Goal: Task Accomplishment & Management: Manage account settings

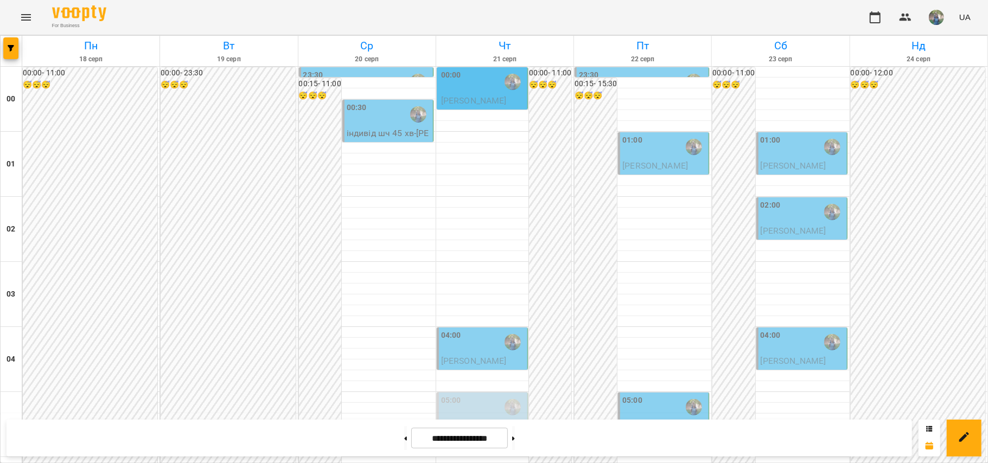
scroll to position [723, 0]
click at [515, 443] on button at bounding box center [513, 438] width 3 height 24
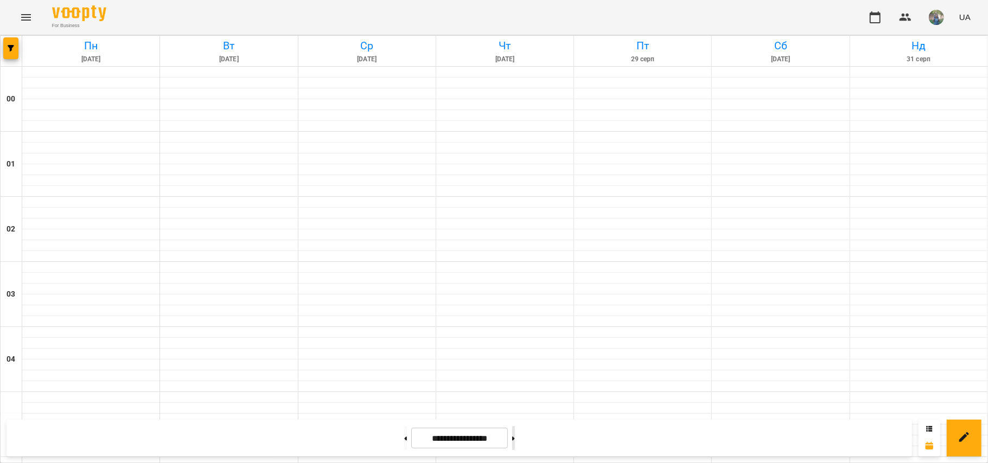
click at [515, 443] on button at bounding box center [513, 438] width 3 height 24
type input "**********"
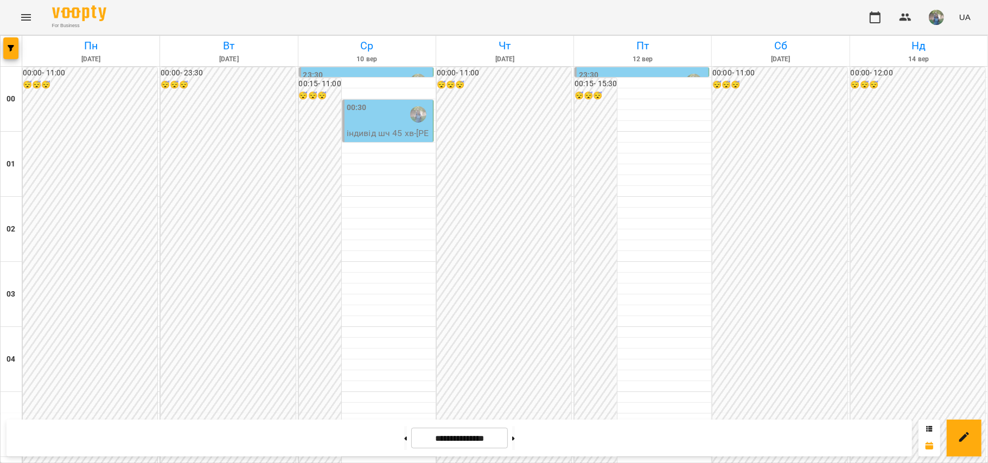
scroll to position [651, 0]
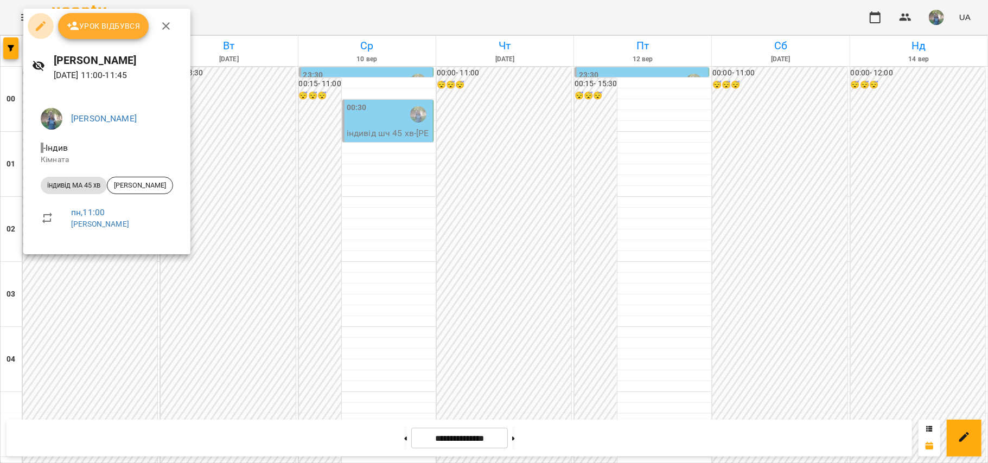
click at [33, 24] on button "button" at bounding box center [41, 26] width 26 height 26
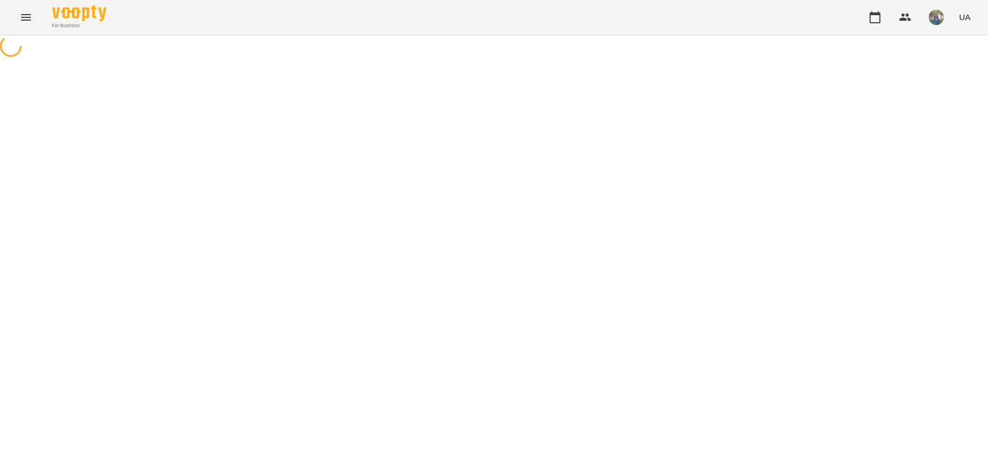
select select "**********"
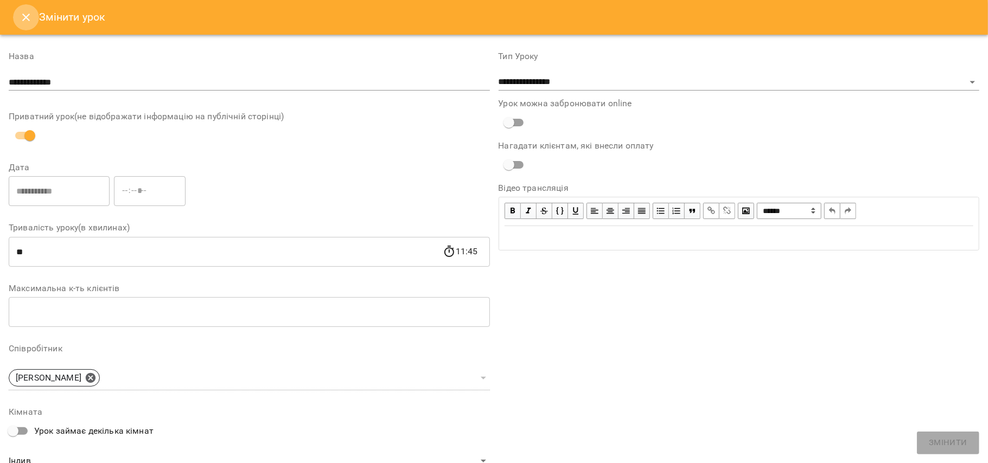
click at [27, 17] on icon "Close" at bounding box center [26, 17] width 13 height 13
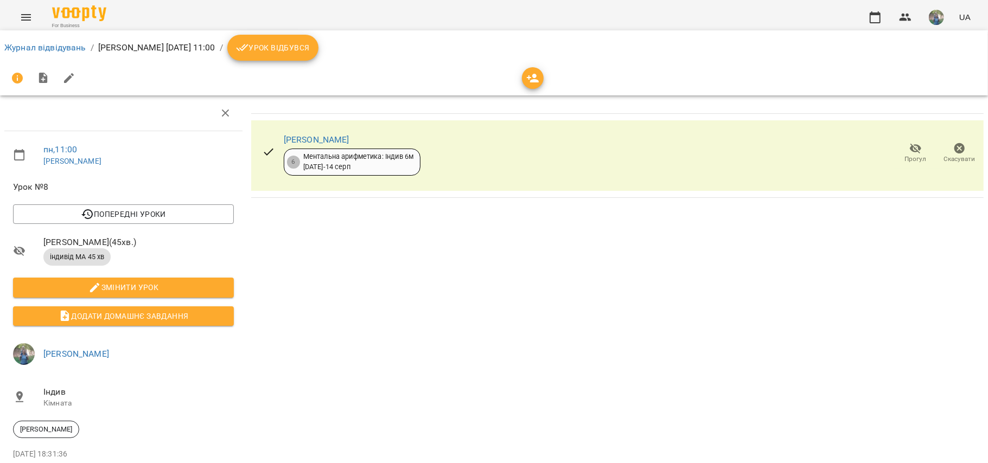
drag, startPoint x: 361, startPoint y: 139, endPoint x: 278, endPoint y: 139, distance: 83.5
click at [278, 139] on div "[PERSON_NAME] 6 Ментальна арифметика: Індив 6м [DATE] - [DATE]" at bounding box center [341, 154] width 176 height 62
copy link "[PERSON_NAME]"
click at [35, 50] on link "Журнал відвідувань" at bounding box center [45, 47] width 82 height 10
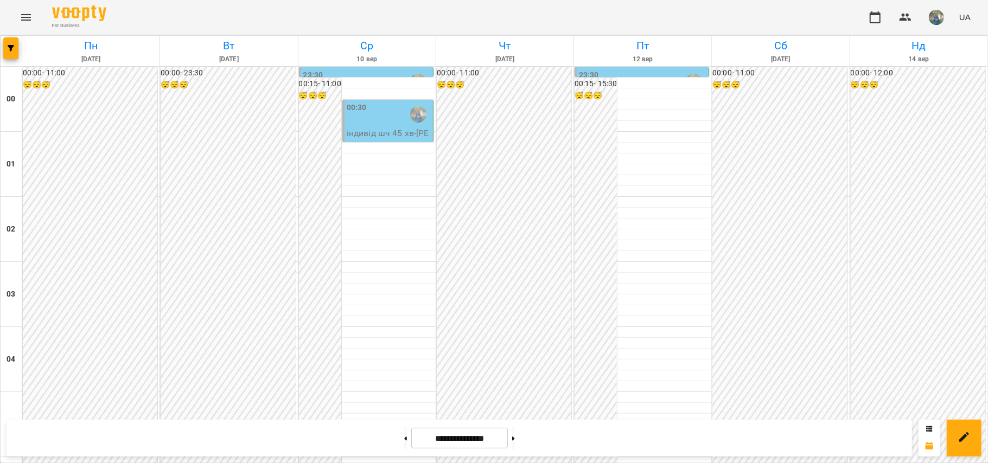
click at [374, 129] on p "індивід шч 45 хв - [PERSON_NAME]" at bounding box center [389, 139] width 84 height 25
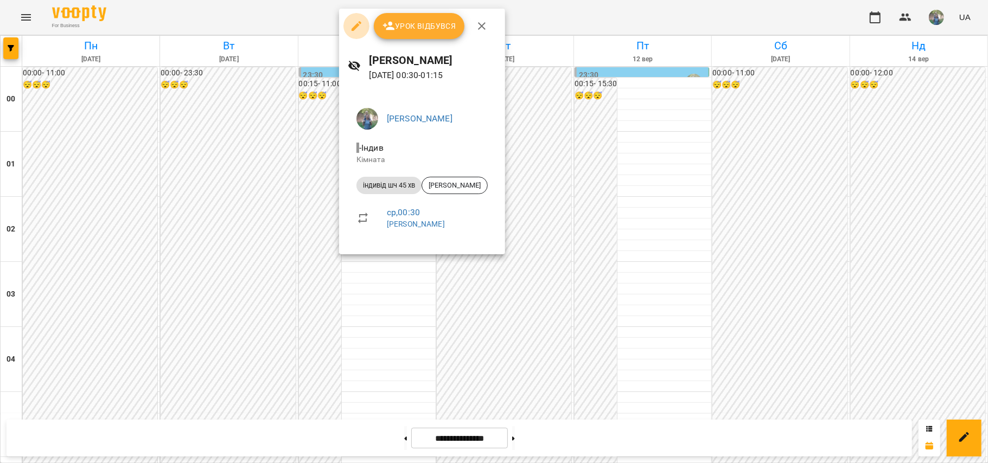
click at [357, 27] on icon "button" at bounding box center [357, 26] width 10 height 10
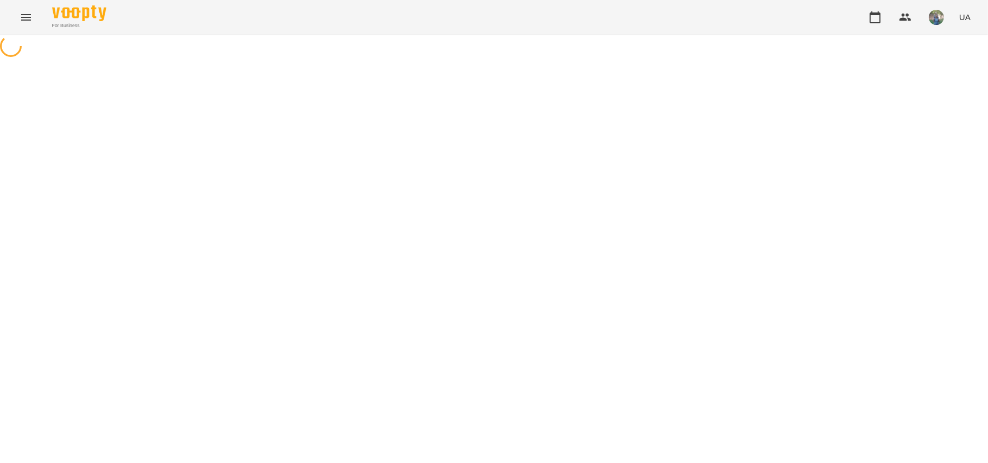
select select "**********"
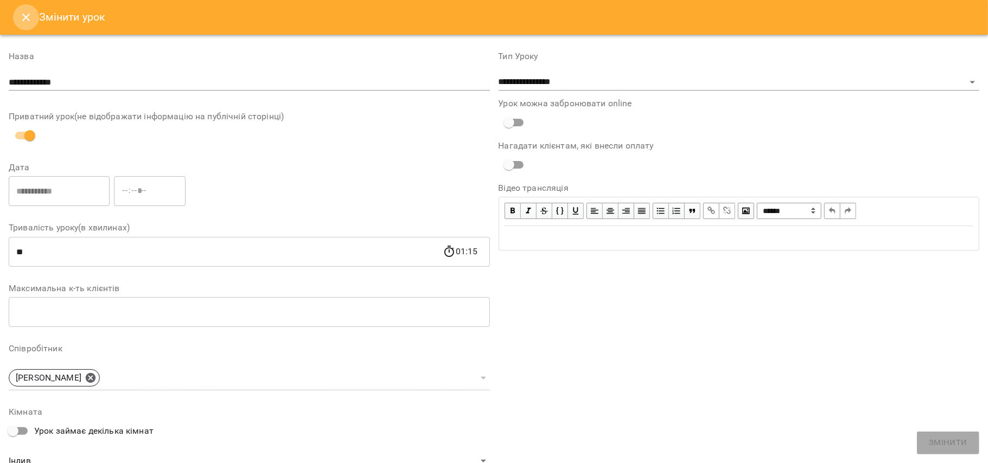
click at [27, 16] on icon "Close" at bounding box center [26, 17] width 13 height 13
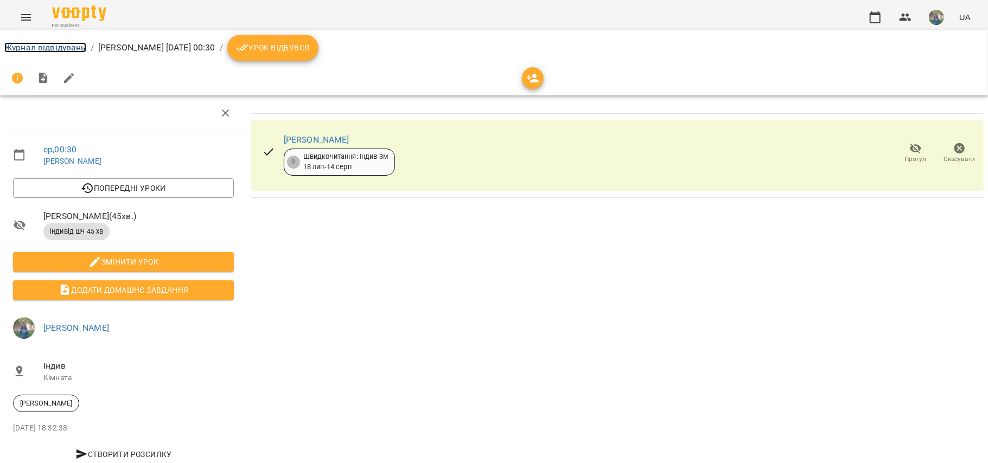
click at [37, 47] on link "Журнал відвідувань" at bounding box center [45, 47] width 82 height 10
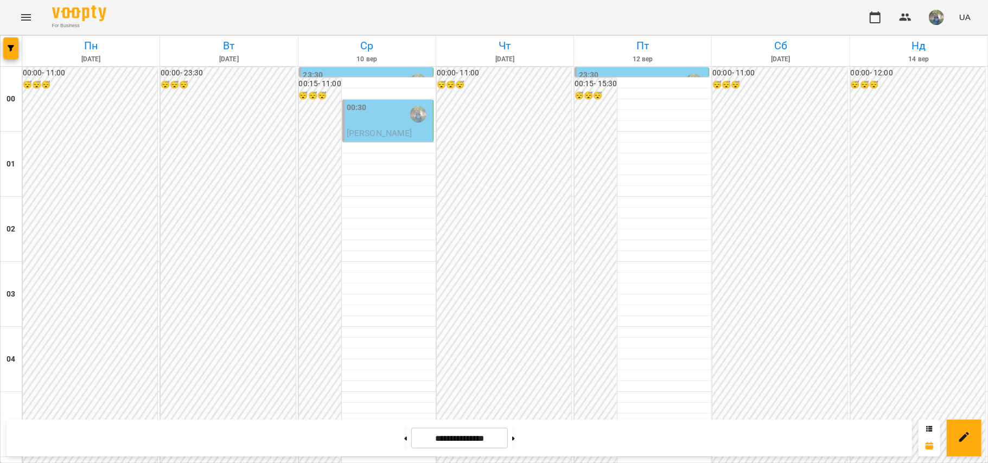
scroll to position [578, 0]
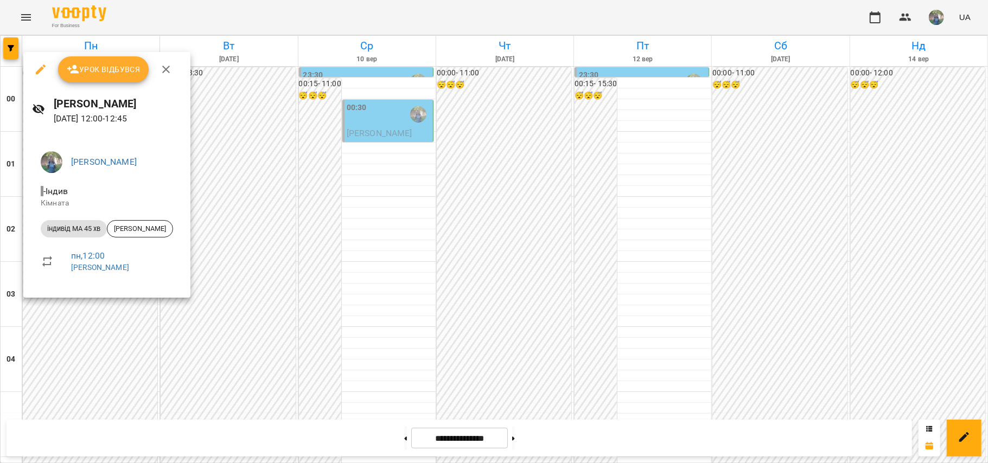
click at [42, 70] on icon "button" at bounding box center [40, 69] width 13 height 13
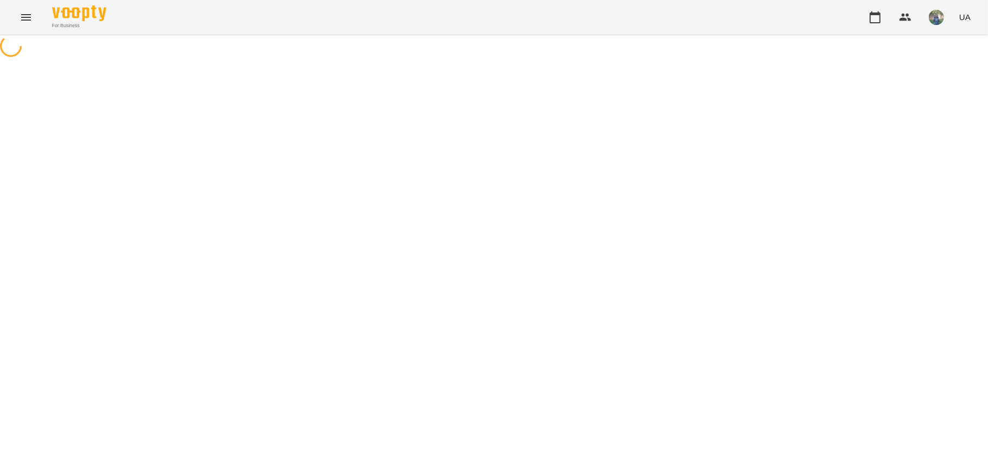
select select "**********"
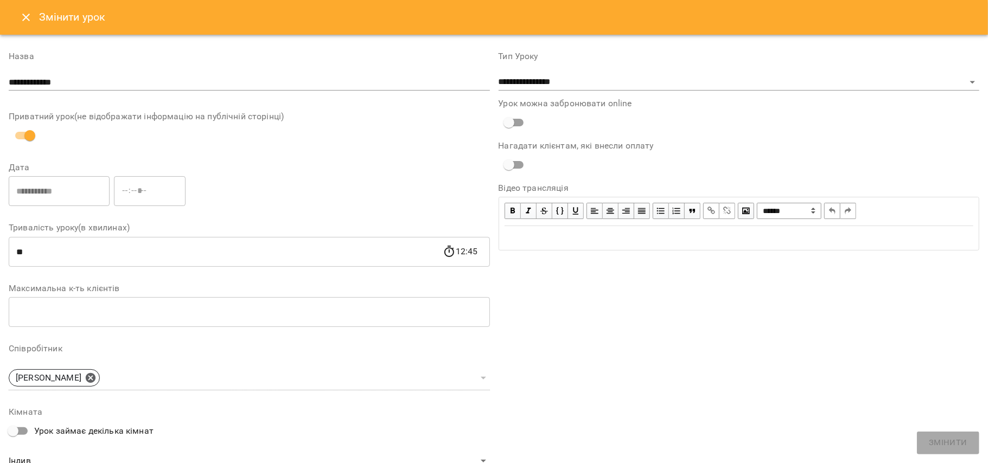
click at [24, 25] on button "Close" at bounding box center [26, 17] width 26 height 26
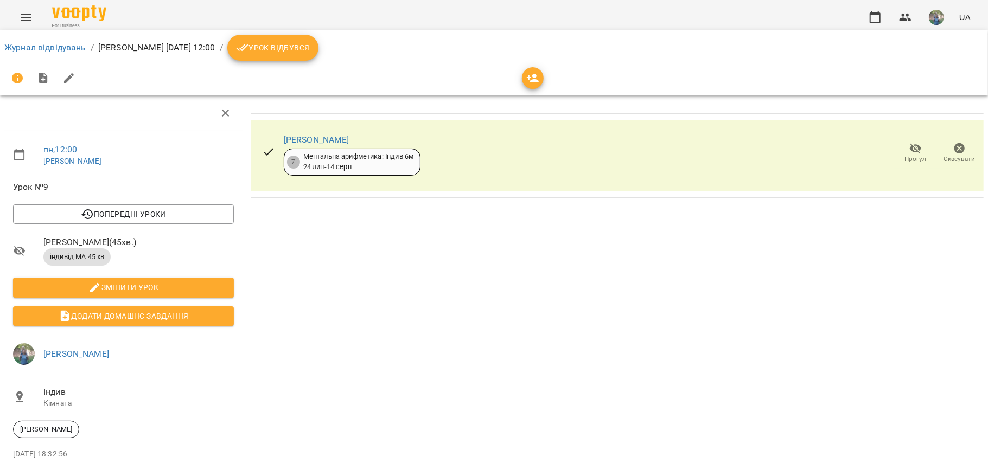
drag, startPoint x: 354, startPoint y: 139, endPoint x: 278, endPoint y: 137, distance: 76.0
click at [278, 137] on div "[PERSON_NAME] 7 Ментальна арифметика: Індив 6м [DATE] - [DATE]" at bounding box center [341, 154] width 176 height 62
copy link "[PERSON_NAME]"
click at [22, 47] on link "Журнал відвідувань" at bounding box center [45, 47] width 82 height 10
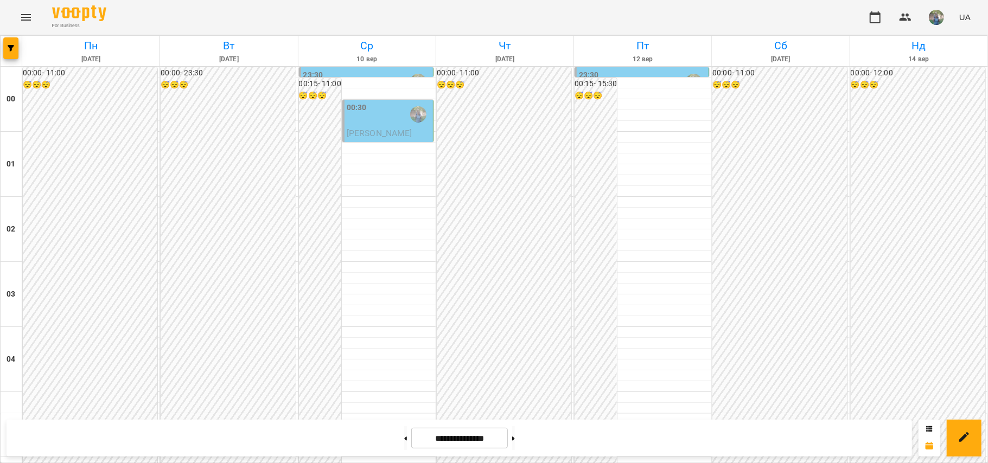
scroll to position [723, 0]
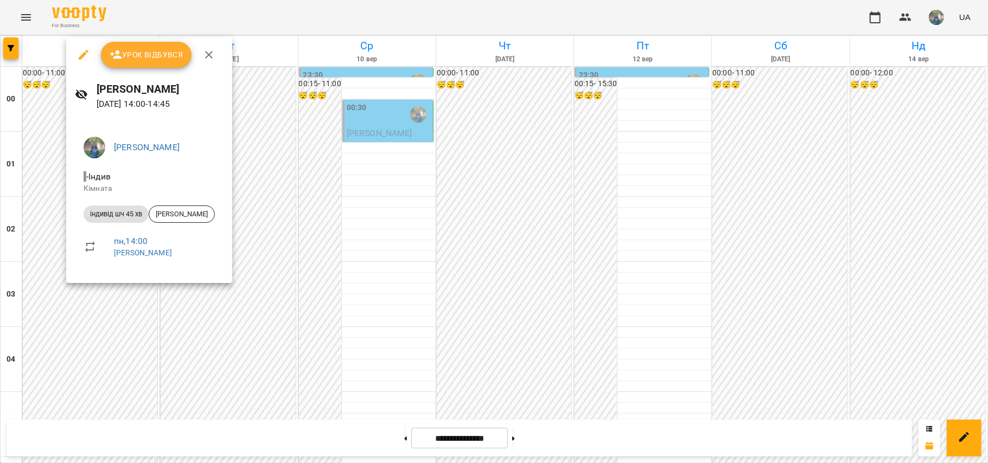
click at [87, 61] on icon "button" at bounding box center [83, 54] width 13 height 13
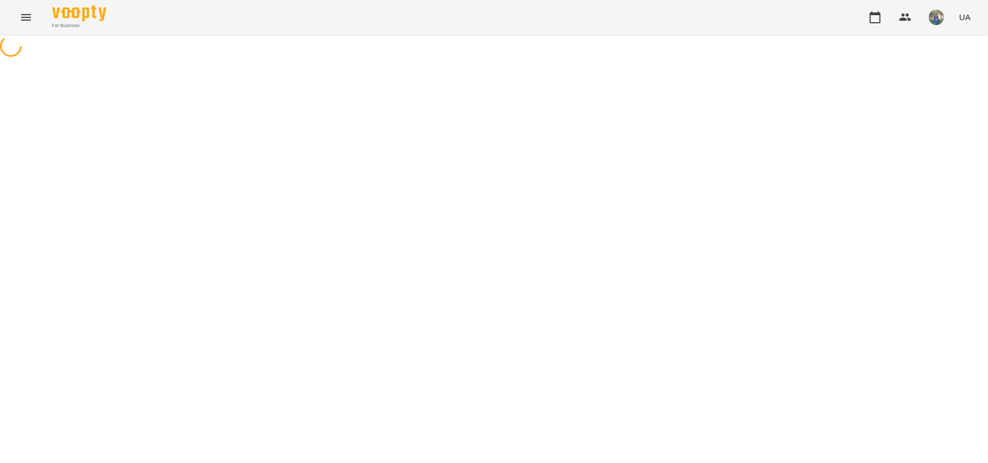
select select "**********"
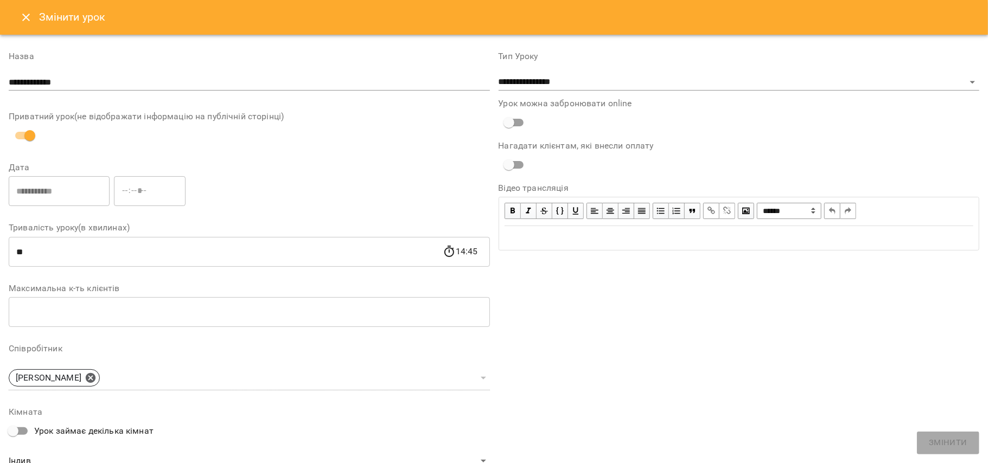
click at [31, 24] on button "Close" at bounding box center [26, 17] width 26 height 26
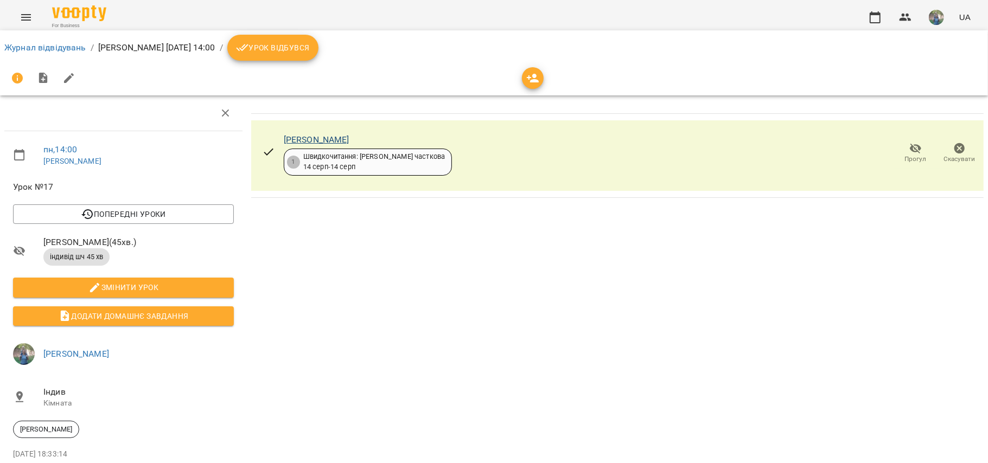
drag, startPoint x: 373, startPoint y: 139, endPoint x: 280, endPoint y: 136, distance: 92.8
click at [284, 136] on div "[PERSON_NAME]" at bounding box center [368, 139] width 168 height 13
copy link "[PERSON_NAME]"
click at [35, 42] on link "Журнал відвідувань" at bounding box center [45, 47] width 82 height 10
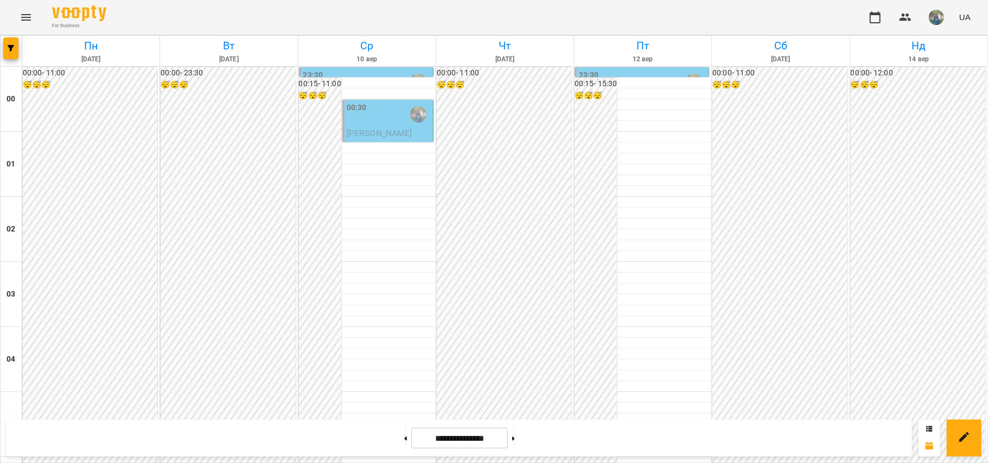
scroll to position [868, 0]
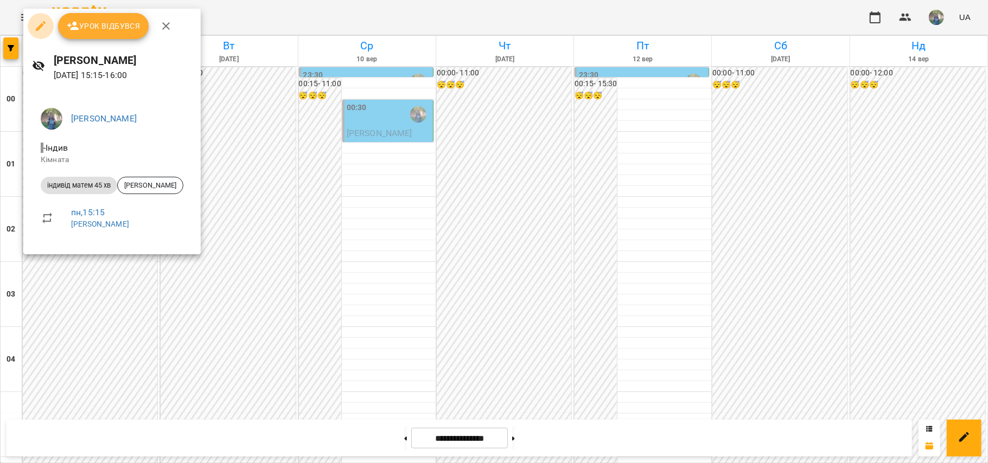
click at [40, 33] on button "button" at bounding box center [41, 26] width 26 height 26
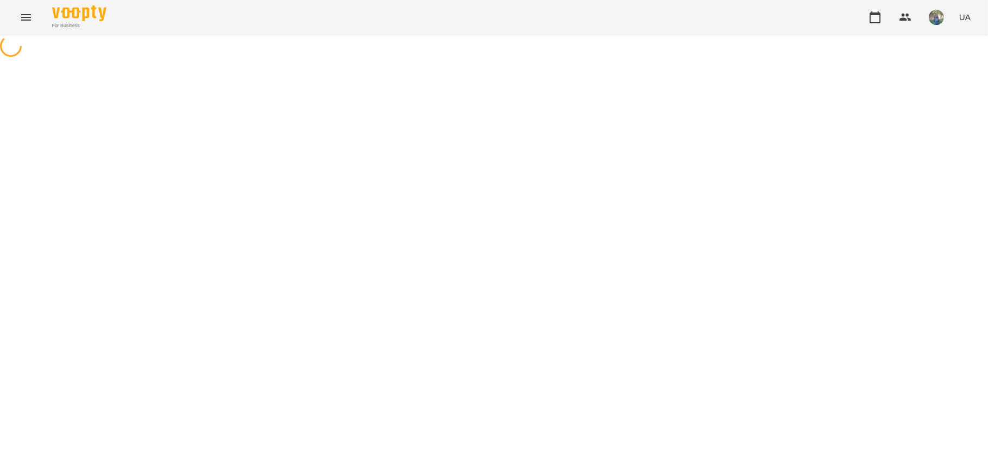
select select "**********"
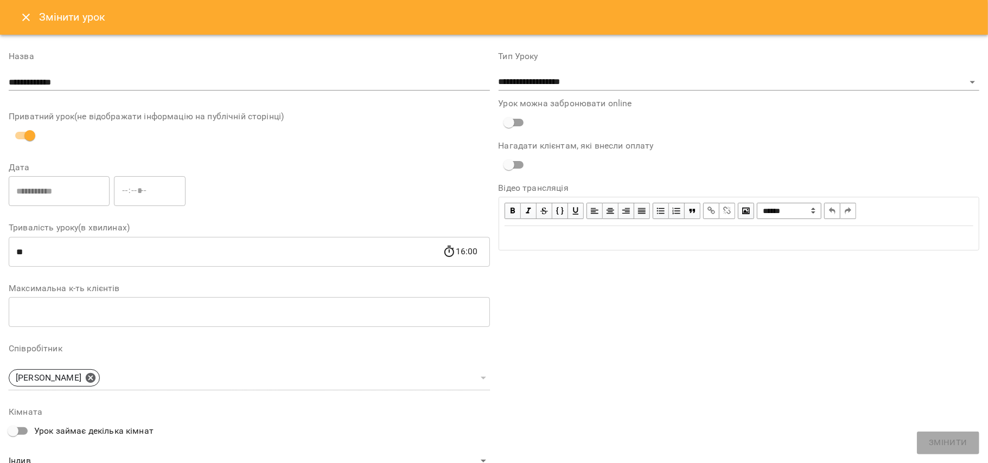
click at [22, 22] on icon "Close" at bounding box center [26, 17] width 13 height 13
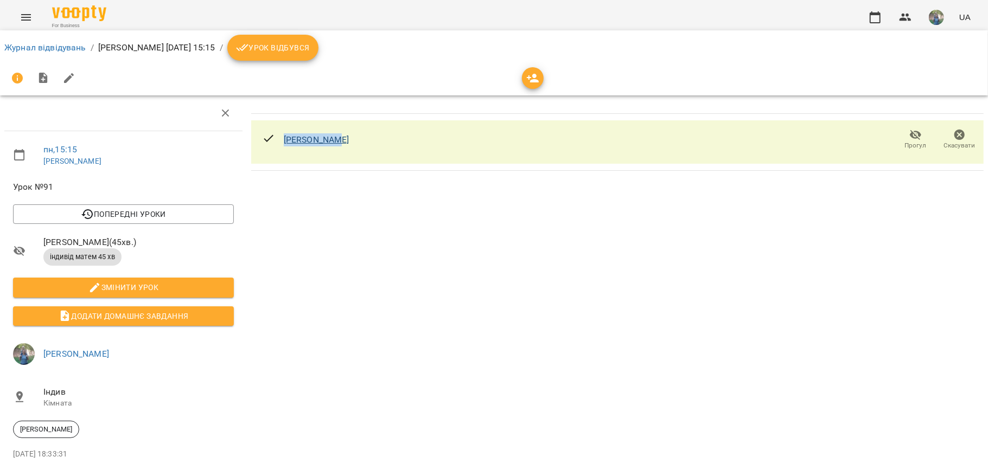
drag, startPoint x: 352, startPoint y: 138, endPoint x: 281, endPoint y: 137, distance: 71.1
click at [281, 137] on div "[PERSON_NAME]" at bounding box center [617, 141] width 732 height 43
copy link "[PERSON_NAME]"
click at [30, 46] on link "Журнал відвідувань" at bounding box center [45, 47] width 82 height 10
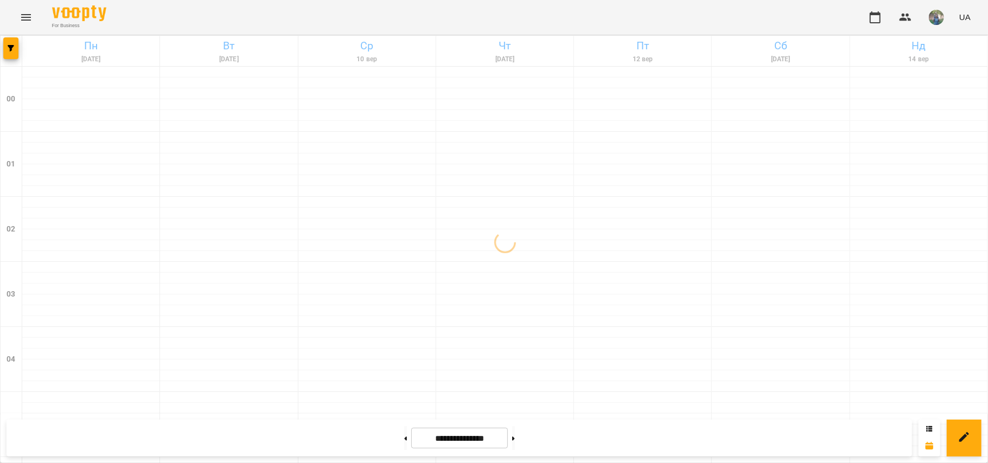
scroll to position [940, 0]
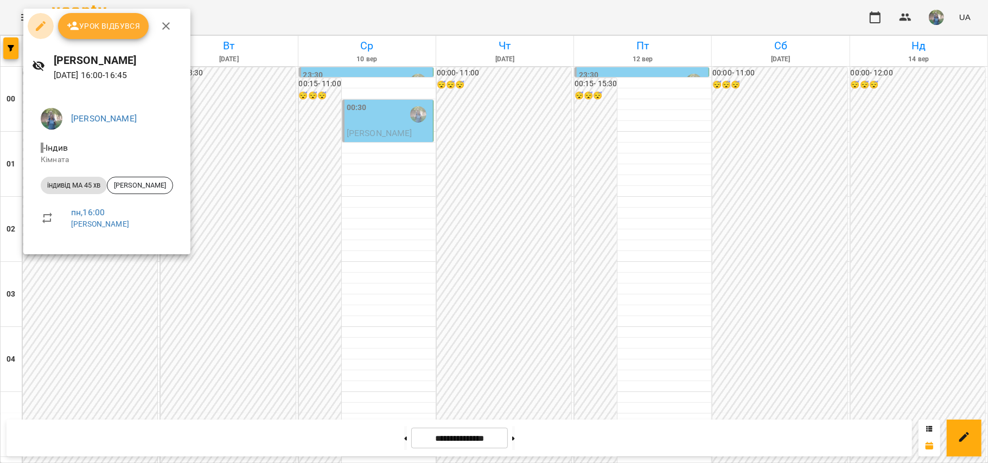
click at [41, 25] on icon "button" at bounding box center [41, 26] width 10 height 10
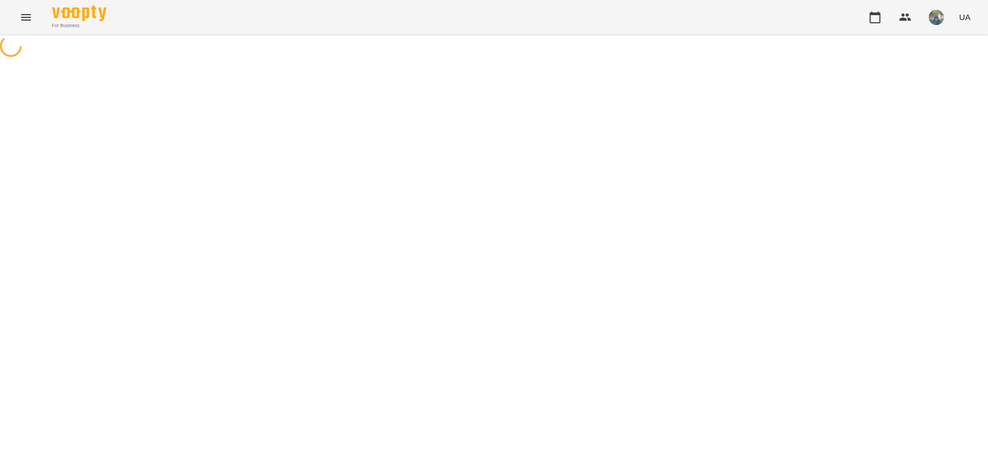
select select "**********"
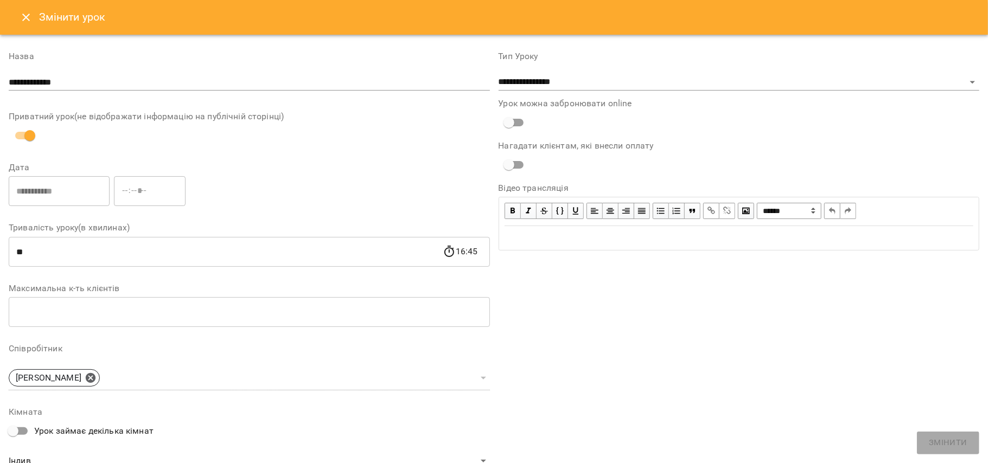
click at [26, 16] on icon "Close" at bounding box center [26, 17] width 13 height 13
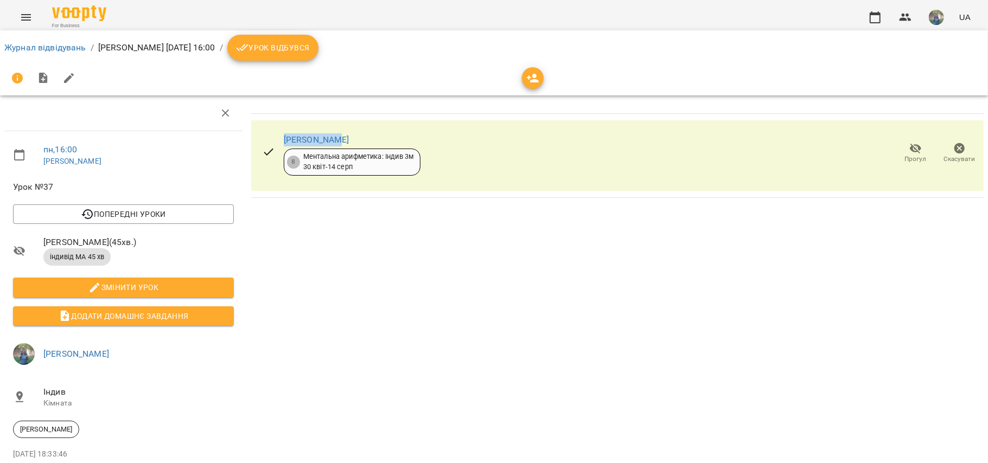
drag, startPoint x: 302, startPoint y: 140, endPoint x: 278, endPoint y: 140, distance: 23.9
click at [278, 140] on div "[PERSON_NAME] 8 Ментальна арифметика: Індив 3м [DATE] - [DATE]" at bounding box center [341, 154] width 176 height 62
copy link "[PERSON_NAME]"
click at [50, 47] on link "Журнал відвідувань" at bounding box center [45, 47] width 82 height 10
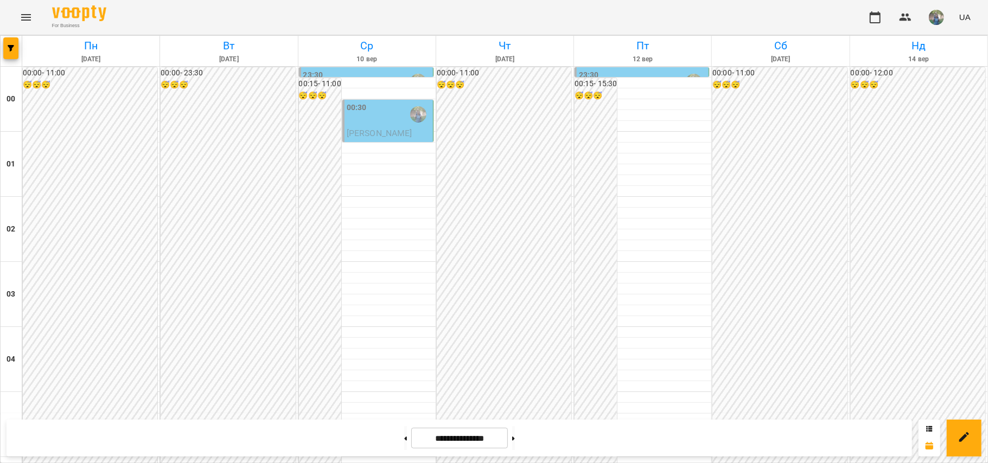
scroll to position [1085, 0]
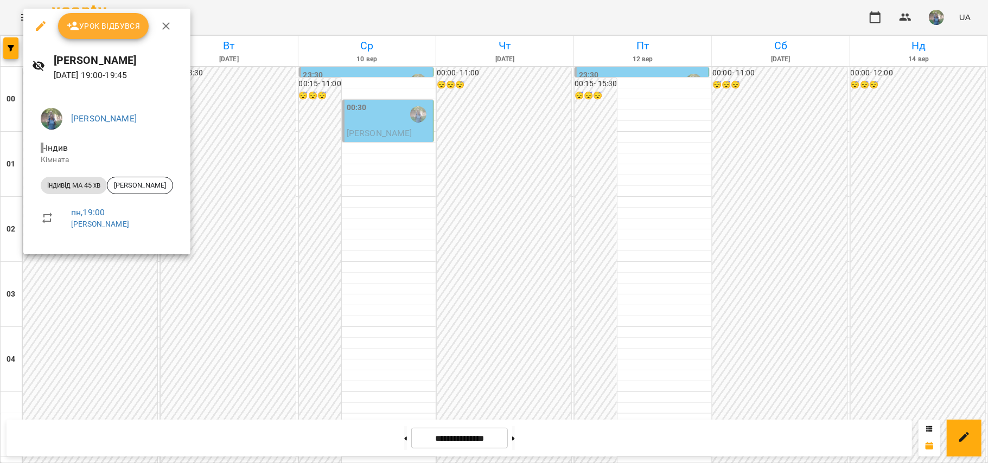
click at [42, 24] on icon "button" at bounding box center [40, 26] width 13 height 13
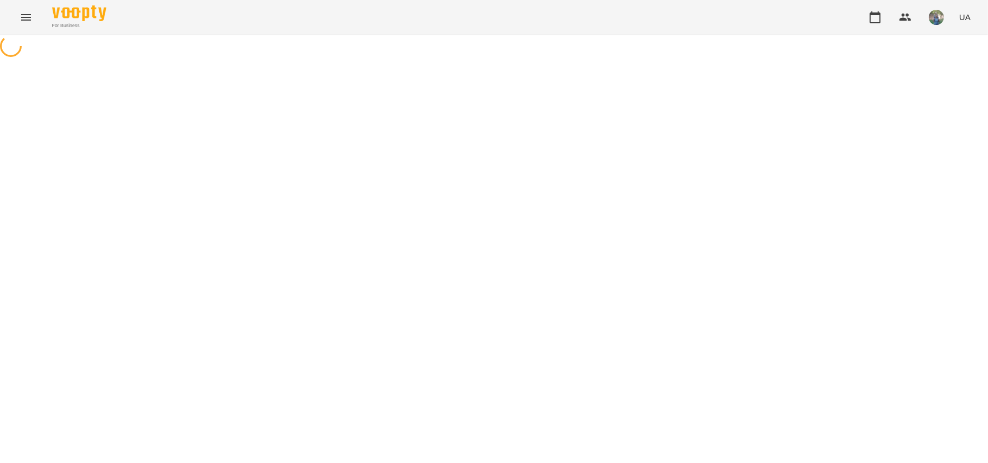
select select "**********"
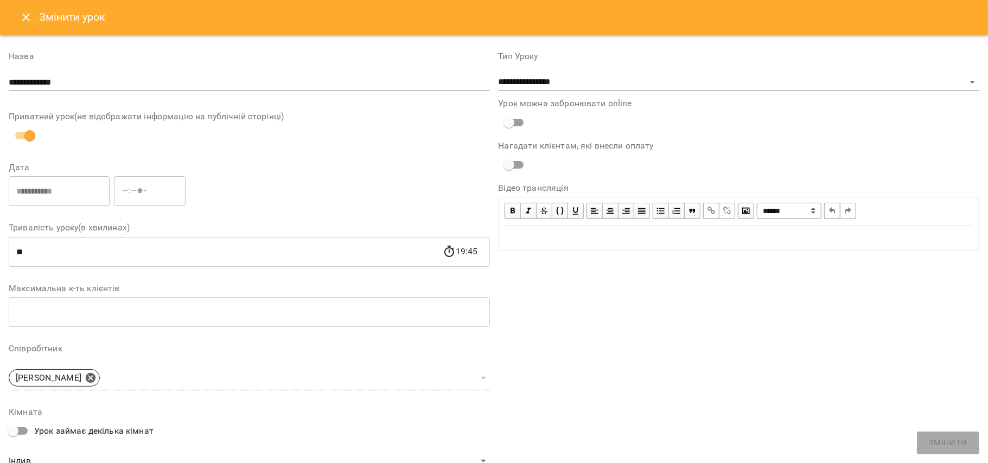
click at [29, 15] on icon "Close" at bounding box center [26, 17] width 13 height 13
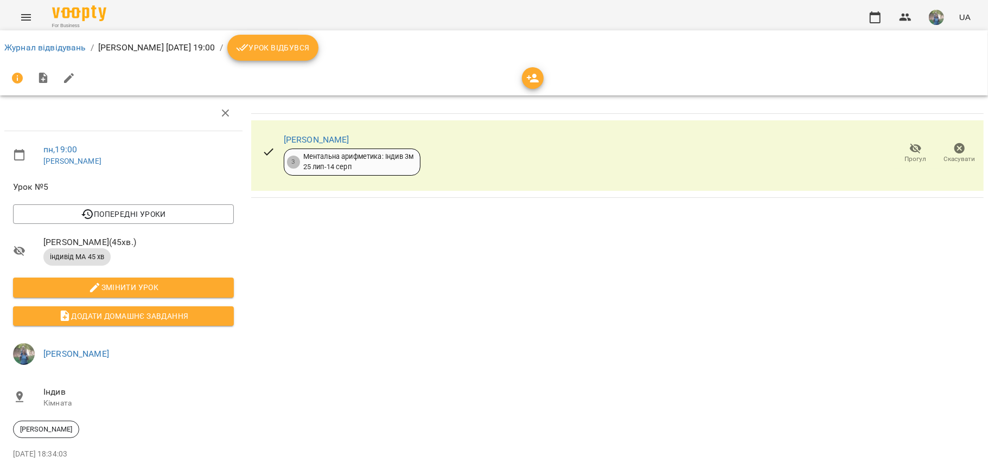
drag, startPoint x: 365, startPoint y: 143, endPoint x: 270, endPoint y: 141, distance: 94.4
click at [270, 141] on div "[PERSON_NAME] 3 Ментальна арифметика: Індив 3м [DATE] - [DATE]" at bounding box center [341, 154] width 176 height 62
copy link "[PERSON_NAME]"
click at [49, 48] on link "Журнал відвідувань" at bounding box center [45, 47] width 82 height 10
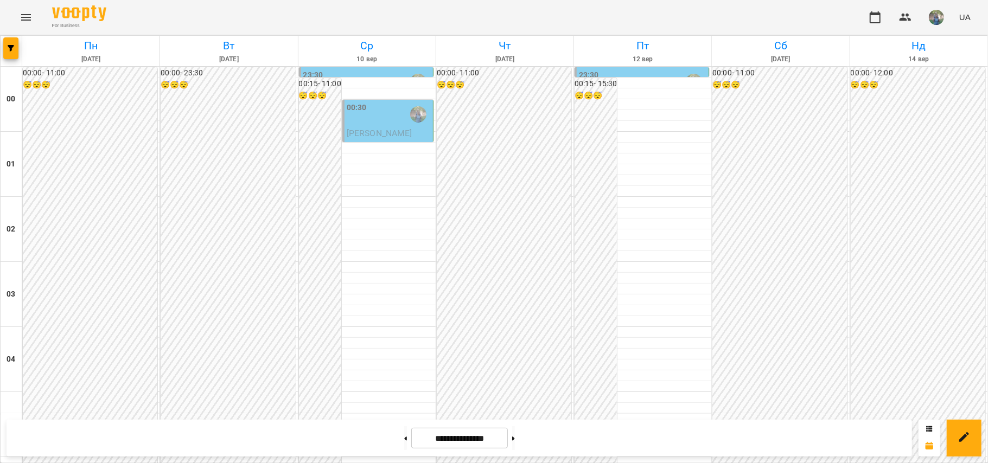
scroll to position [1214, 0]
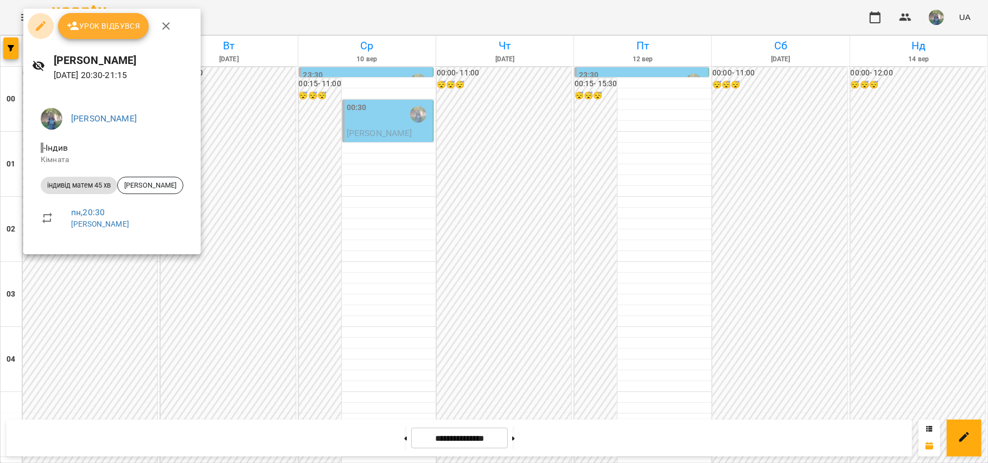
click at [40, 27] on icon "button" at bounding box center [41, 26] width 10 height 10
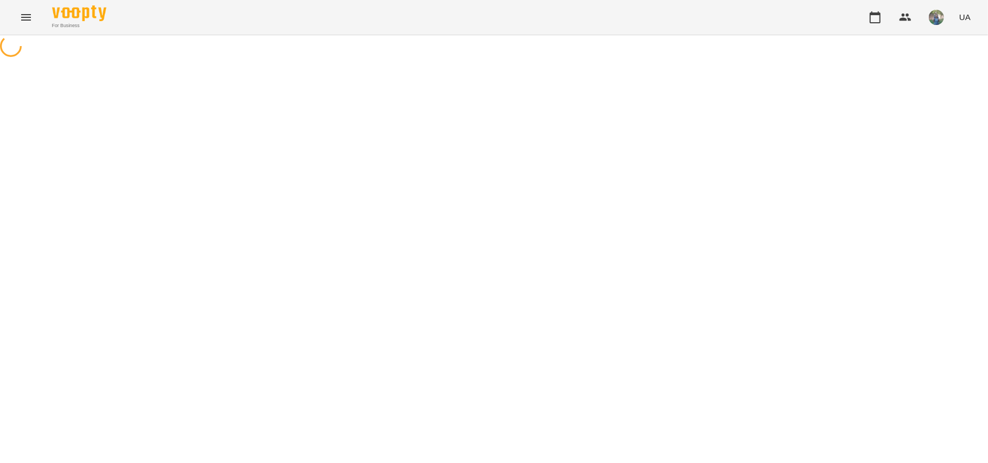
select select "**********"
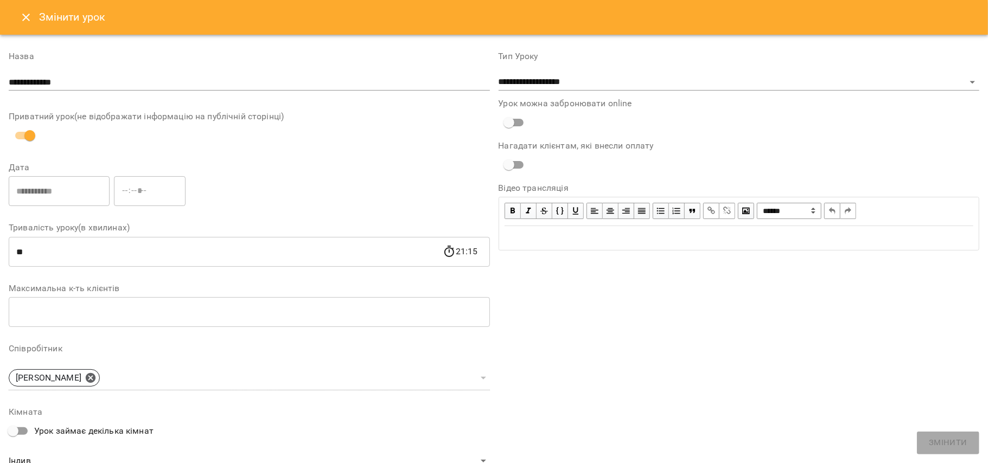
click at [24, 11] on button "Close" at bounding box center [26, 17] width 26 height 26
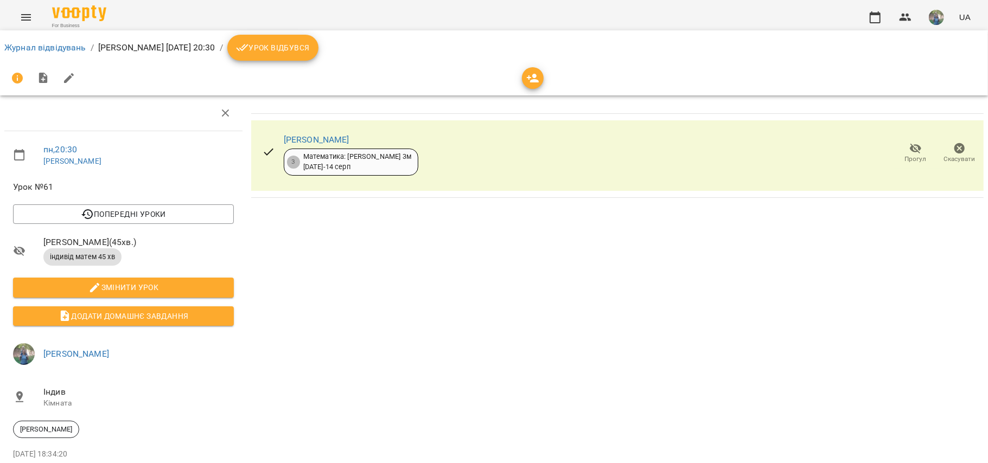
drag, startPoint x: 380, startPoint y: 137, endPoint x: 258, endPoint y: 138, distance: 121.5
click at [258, 138] on div "[PERSON_NAME] 3 Математика: Індив 3м [DATE] - [DATE]" at bounding box center [340, 154] width 174 height 62
copy link "[PERSON_NAME]"
click at [46, 44] on link "Журнал відвідувань" at bounding box center [45, 47] width 82 height 10
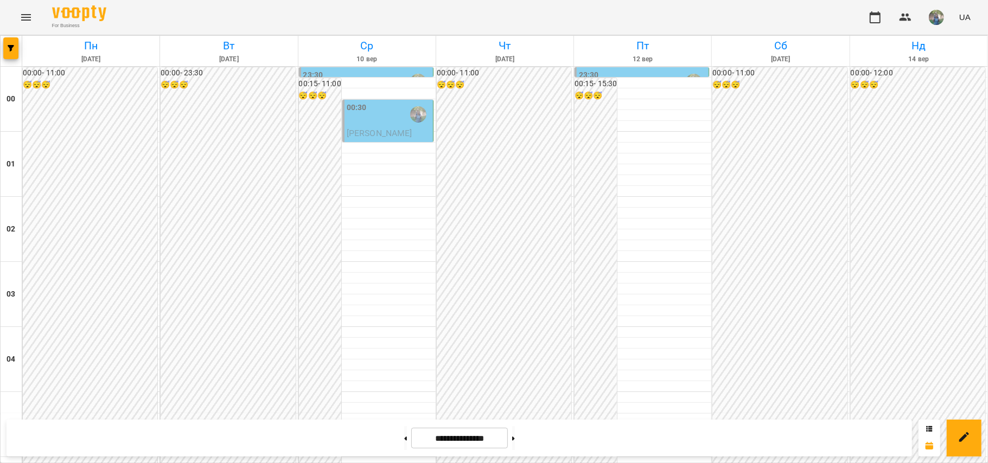
scroll to position [1214, 0]
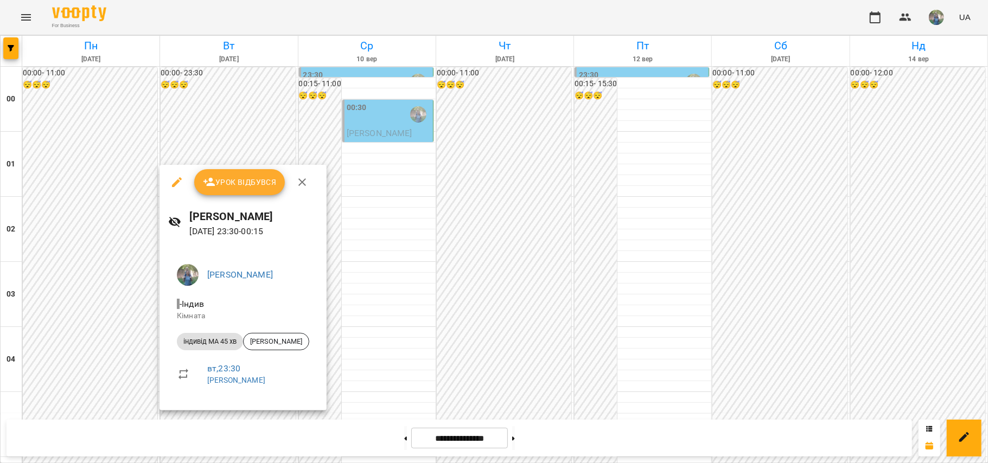
click at [175, 183] on icon "button" at bounding box center [177, 182] width 10 height 10
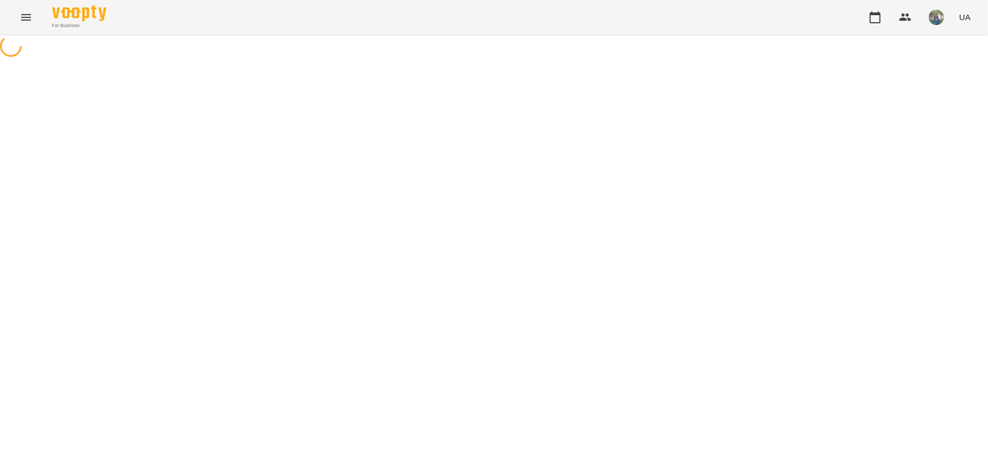
select select "**********"
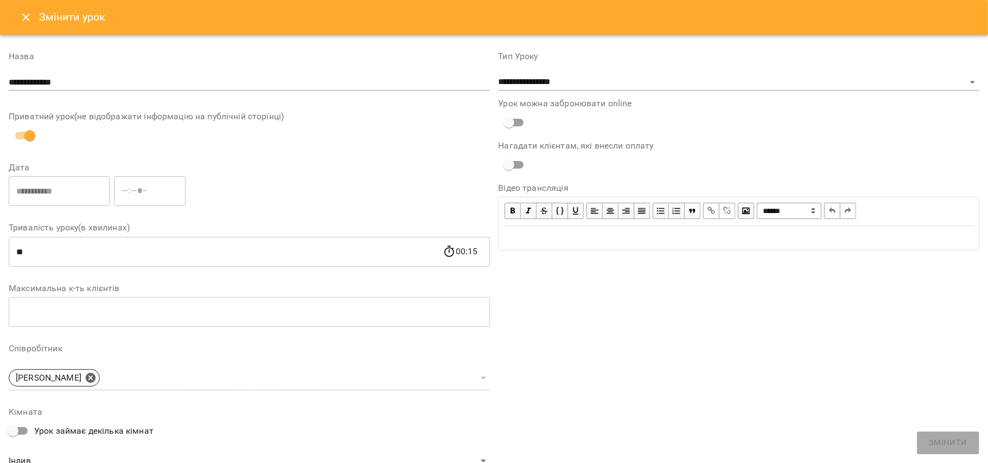
click at [29, 17] on icon "Close" at bounding box center [26, 17] width 13 height 13
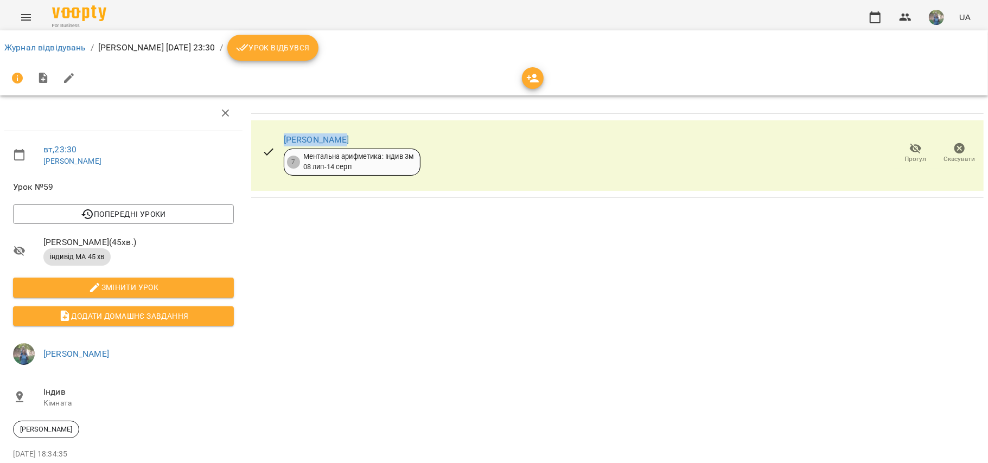
drag, startPoint x: 342, startPoint y: 145, endPoint x: 280, endPoint y: 144, distance: 61.9
click at [280, 144] on div "[PERSON_NAME] Штира 7 Ментальна арифметика: Індив 3м [DATE] - [DATE]" at bounding box center [341, 154] width 176 height 62
copy link "[PERSON_NAME]"
click at [24, 46] on link "Журнал відвідувань" at bounding box center [45, 47] width 82 height 10
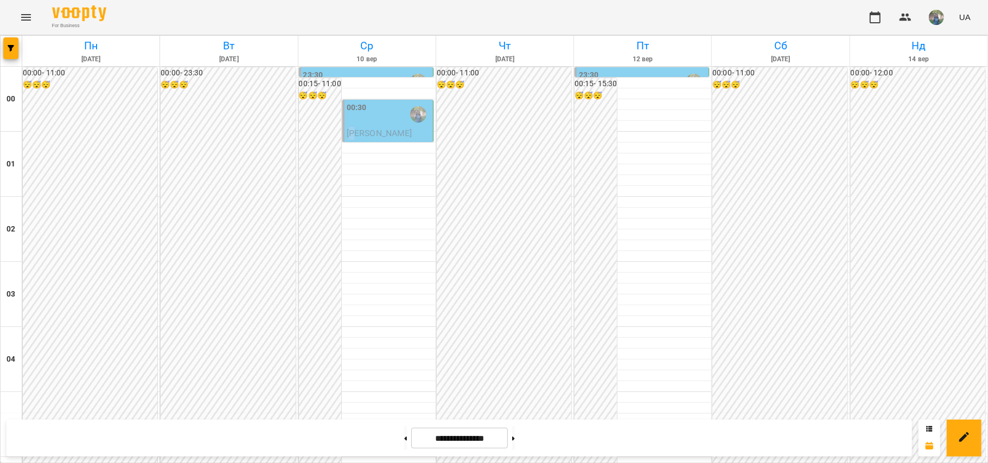
click at [353, 127] on p "[PERSON_NAME]" at bounding box center [389, 133] width 84 height 13
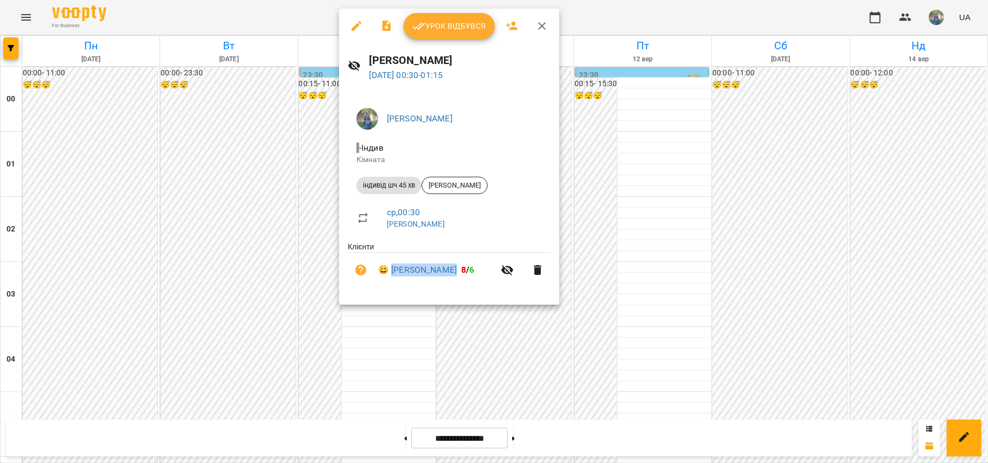
drag, startPoint x: 392, startPoint y: 263, endPoint x: 476, endPoint y: 278, distance: 85.5
click at [476, 278] on li "😀 [PERSON_NAME] 8 / 6" at bounding box center [449, 270] width 203 height 35
copy link "[PERSON_NAME]"
click at [397, 401] on div at bounding box center [494, 231] width 988 height 463
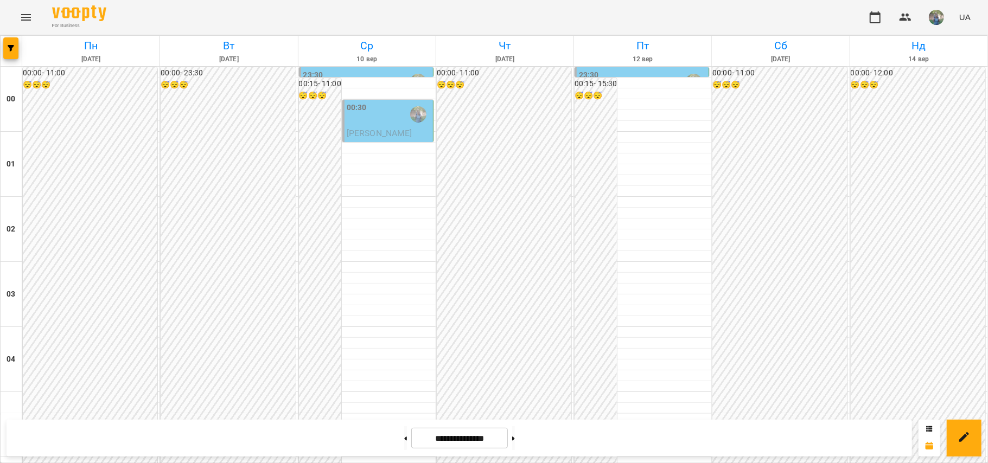
scroll to position [578, 0]
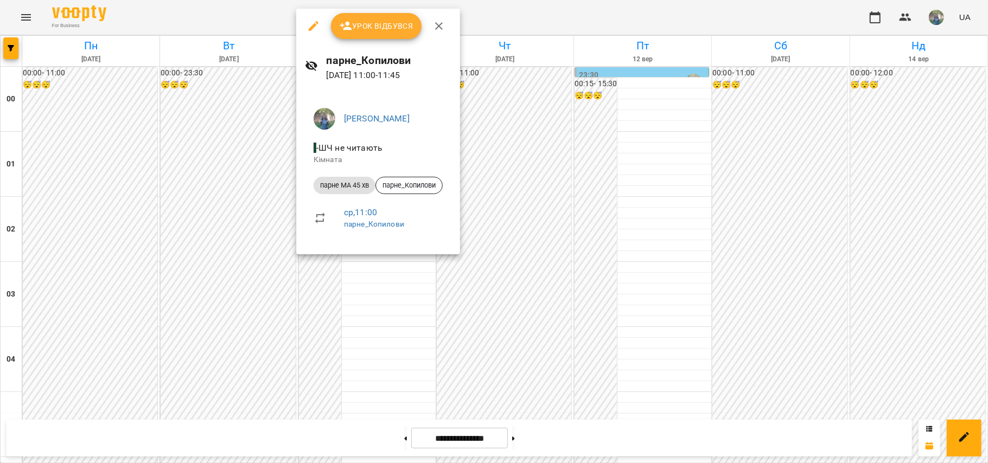
click at [317, 28] on icon "button" at bounding box center [313, 26] width 13 height 13
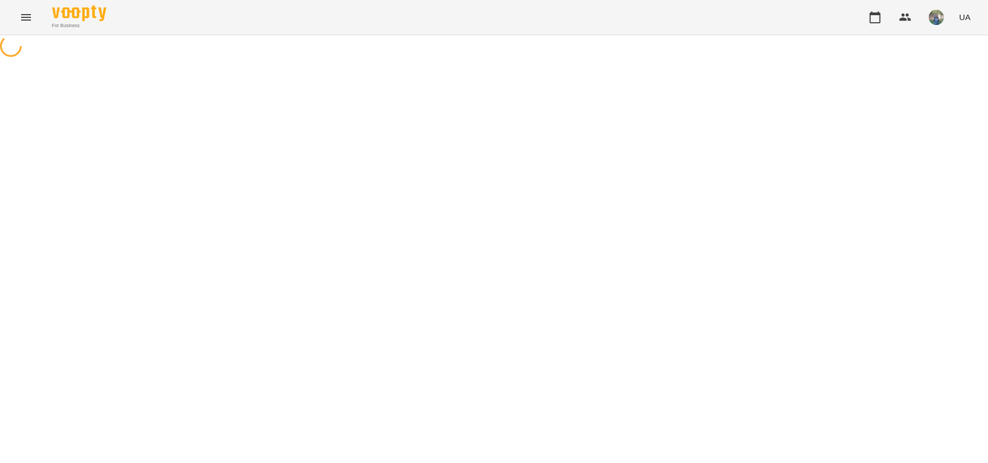
select select "**********"
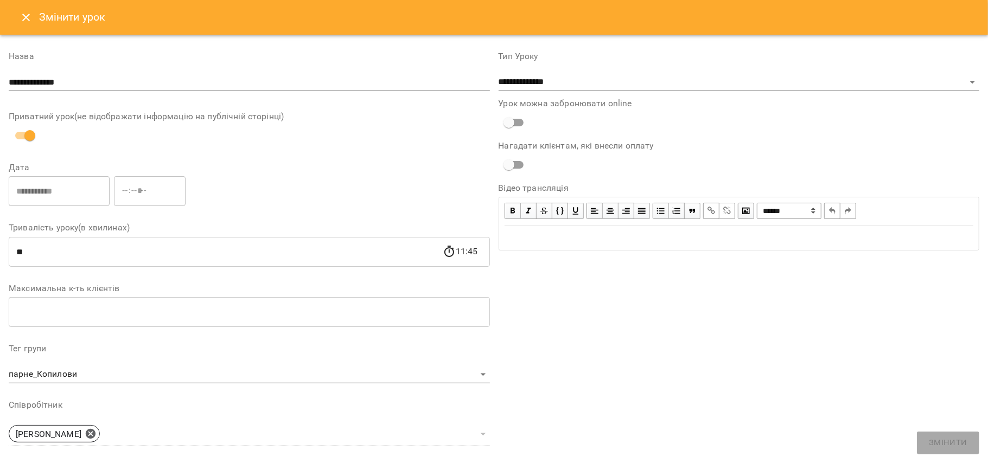
click at [33, 16] on button "Close" at bounding box center [26, 17] width 26 height 26
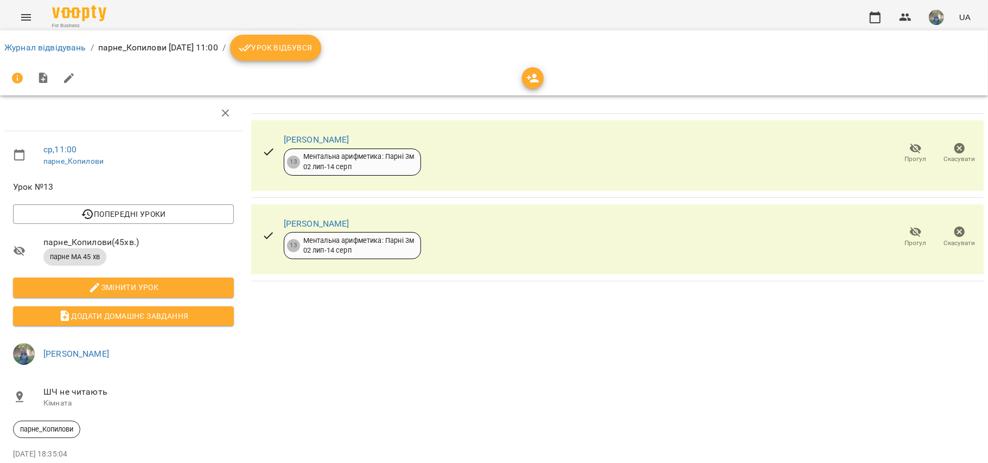
drag, startPoint x: 380, startPoint y: 142, endPoint x: 277, endPoint y: 136, distance: 103.3
click at [277, 136] on div "[PERSON_NAME] 13 Ментальна арифметика: Парні 3м [DATE] - [DATE]" at bounding box center [341, 154] width 176 height 62
copy link "[PERSON_NAME]"
drag, startPoint x: 372, startPoint y: 216, endPoint x: 267, endPoint y: 224, distance: 105.0
click at [267, 224] on div "[PERSON_NAME] 13 Ментальна арифметика: Парні 3м [DATE] - [DATE]" at bounding box center [341, 238] width 176 height 62
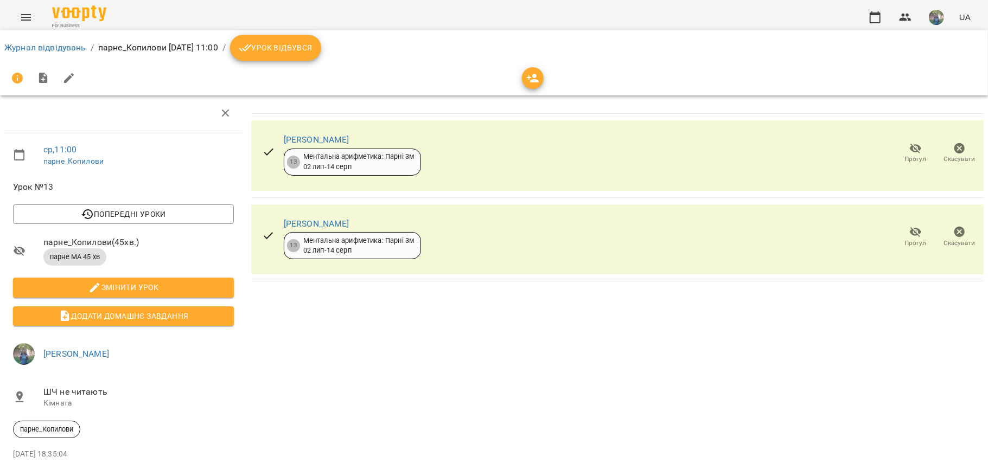
scroll to position [55, 0]
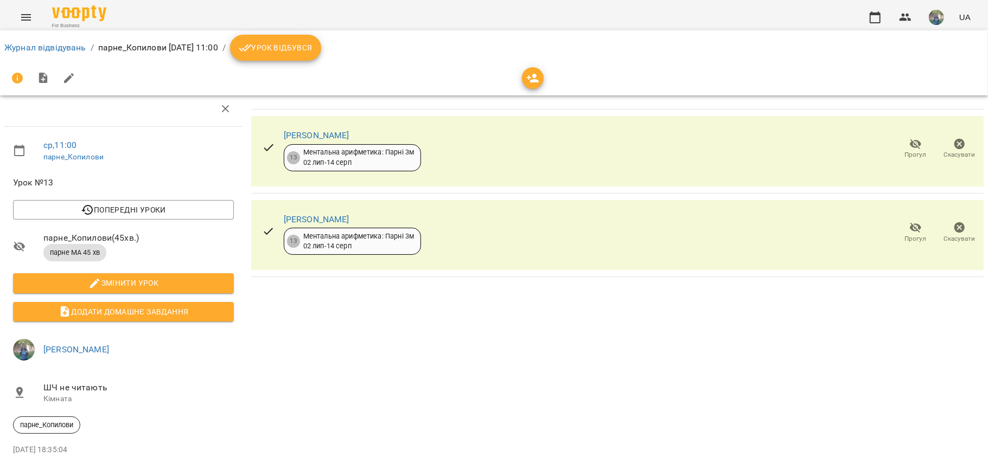
click at [44, 41] on li "Журнал відвідувань" at bounding box center [45, 47] width 82 height 13
click at [49, 46] on link "Журнал відвідувань" at bounding box center [45, 47] width 82 height 10
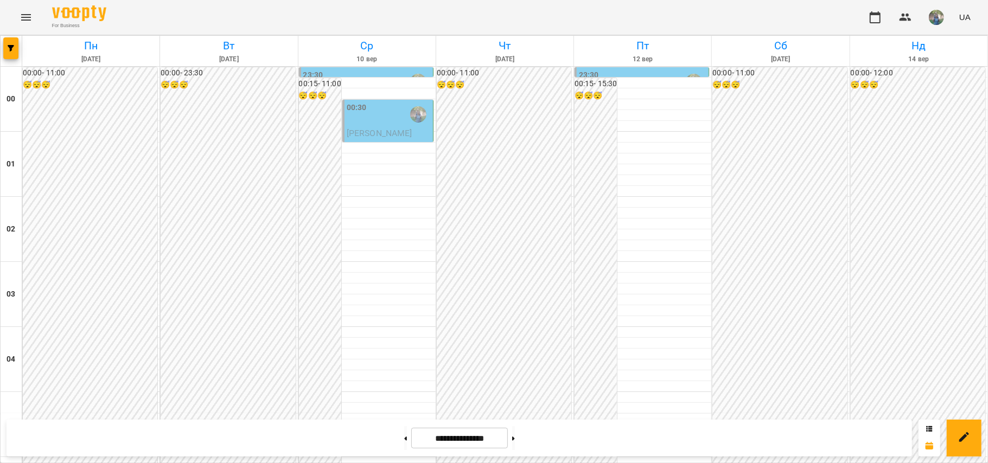
scroll to position [868, 0]
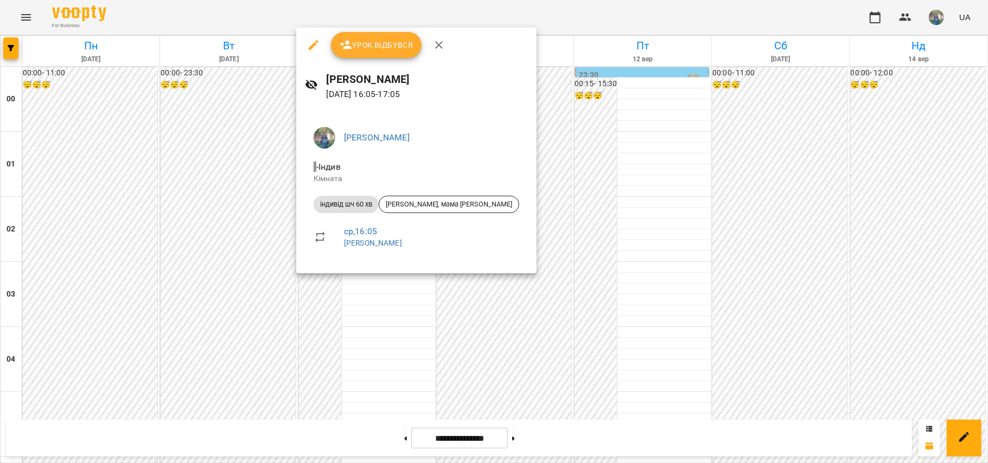
click at [313, 46] on icon "button" at bounding box center [314, 45] width 10 height 10
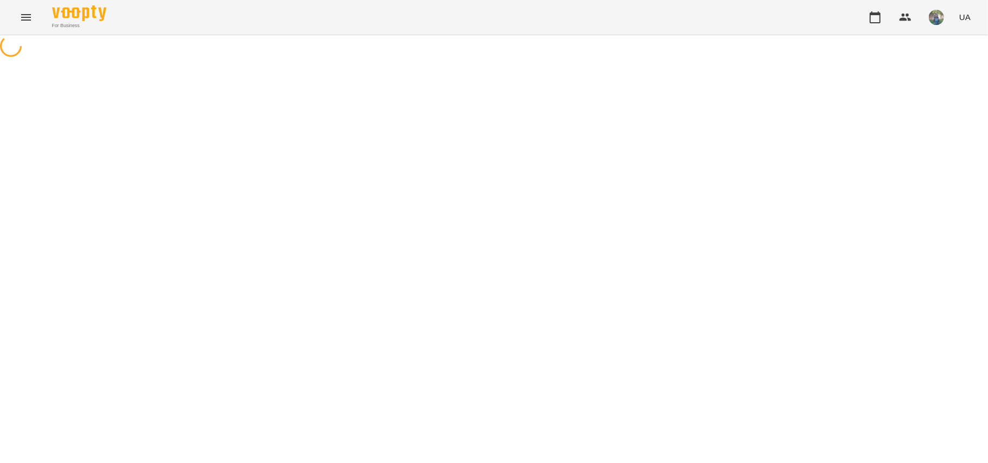
select select "**********"
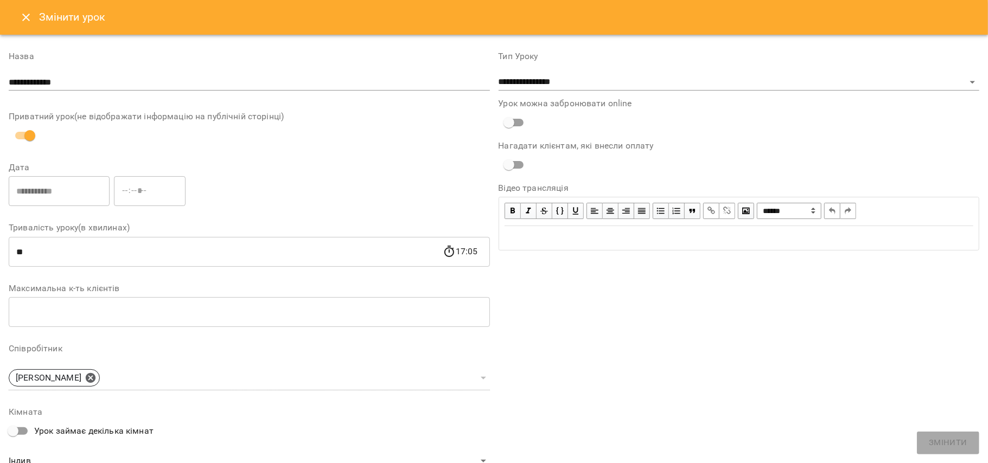
click at [29, 18] on icon "Close" at bounding box center [26, 17] width 13 height 13
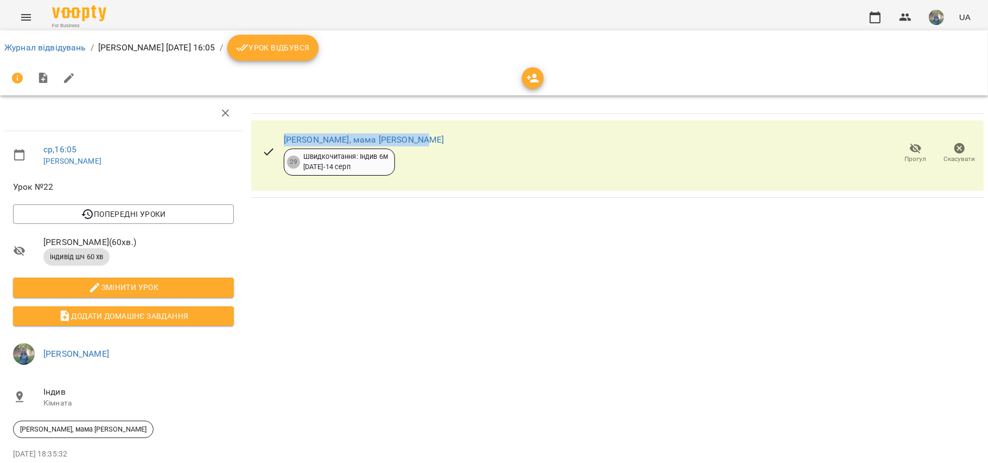
drag, startPoint x: 387, startPoint y: 137, endPoint x: 278, endPoint y: 136, distance: 109.6
click at [278, 136] on div "[PERSON_NAME], мама [PERSON_NAME] 29 Швидкочитання: Індив 6м [DATE] - [DATE] [P…" at bounding box center [617, 155] width 732 height 71
click at [47, 46] on link "Журнал відвідувань" at bounding box center [45, 47] width 82 height 10
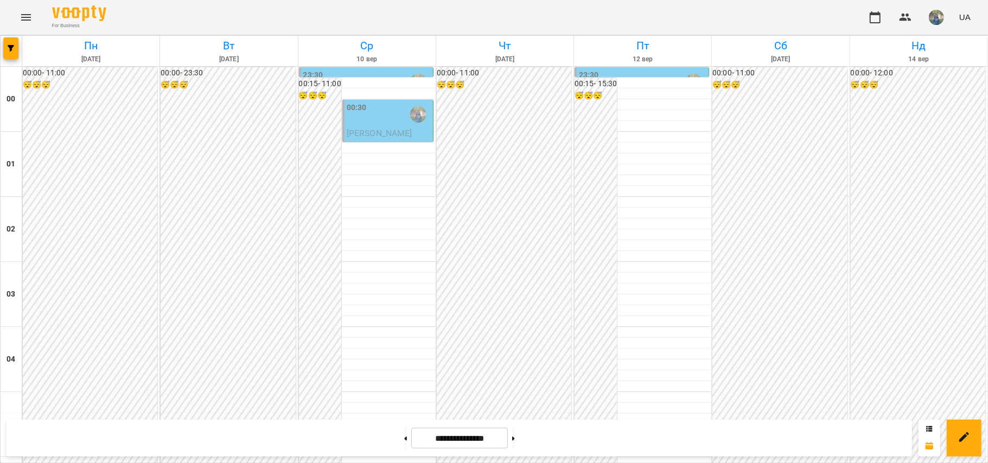
scroll to position [1012, 0]
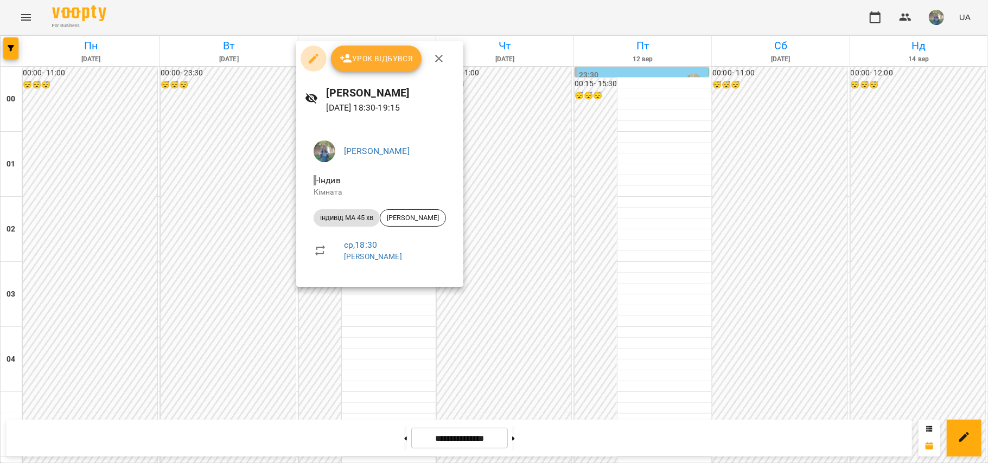
click at [312, 57] on icon "button" at bounding box center [313, 58] width 13 height 13
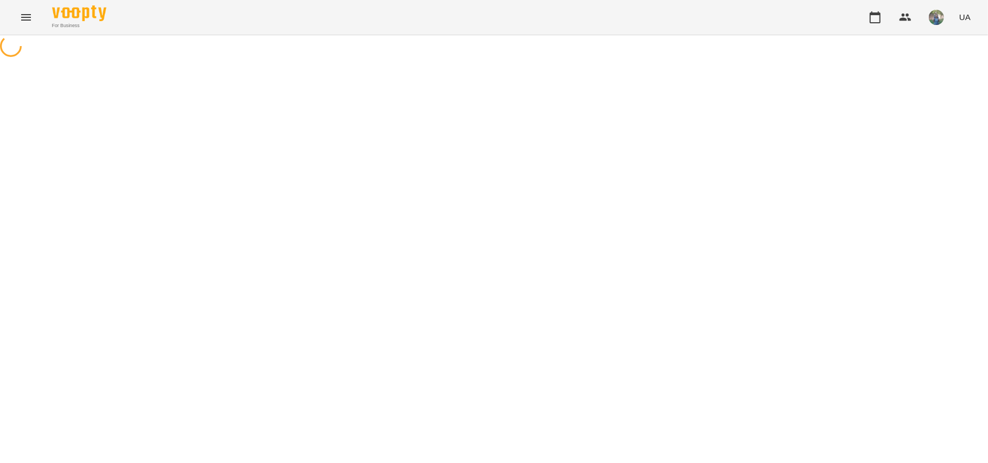
select select "**********"
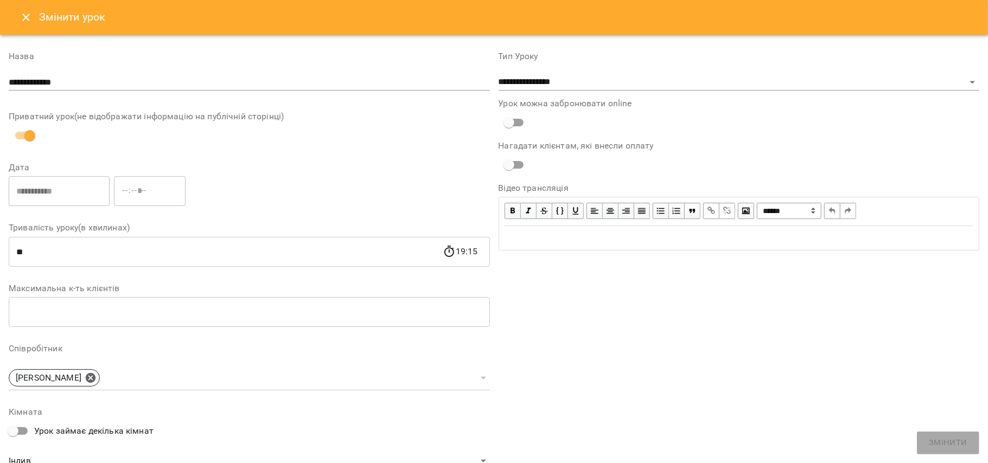
click at [24, 13] on icon "Close" at bounding box center [26, 17] width 13 height 13
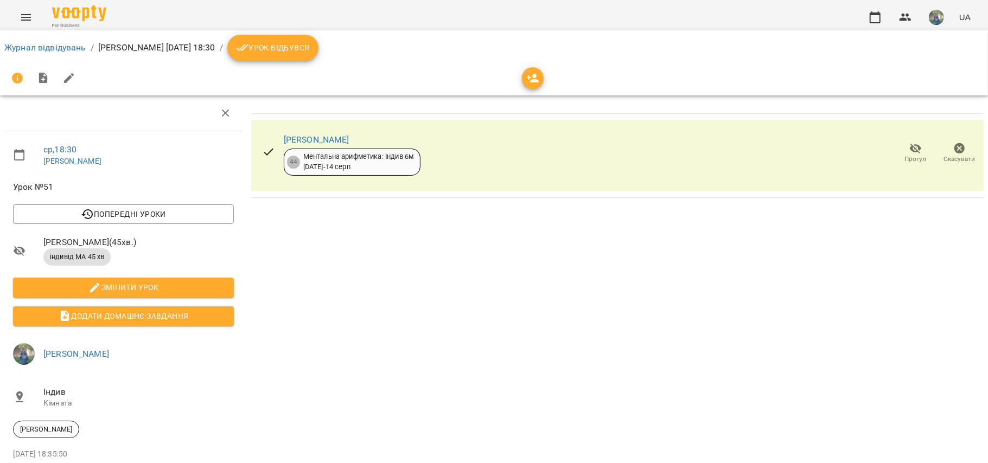
drag, startPoint x: 353, startPoint y: 137, endPoint x: 278, endPoint y: 133, distance: 74.4
click at [278, 133] on div "[PERSON_NAME] 44 Ментальна арифметика: Індив 6м [DATE] - [DATE]" at bounding box center [341, 154] width 176 height 62
click at [38, 44] on link "Журнал відвідувань" at bounding box center [45, 47] width 82 height 10
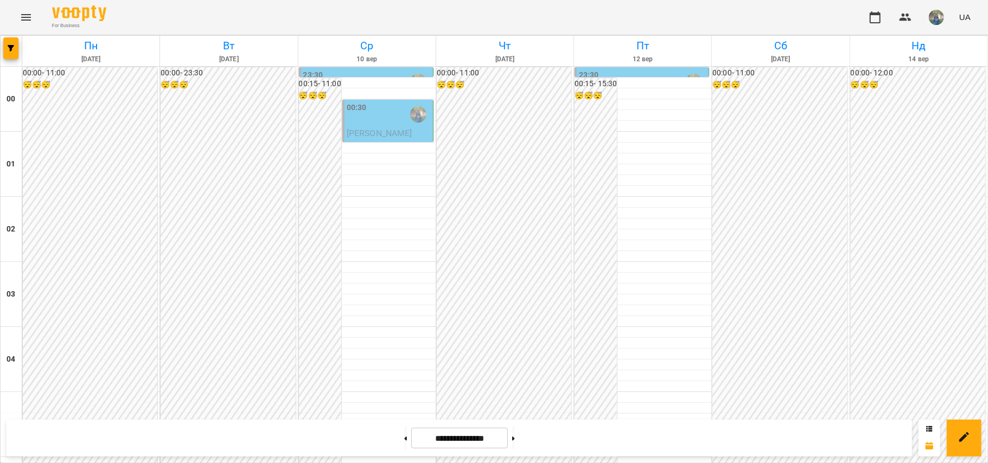
scroll to position [795, 0]
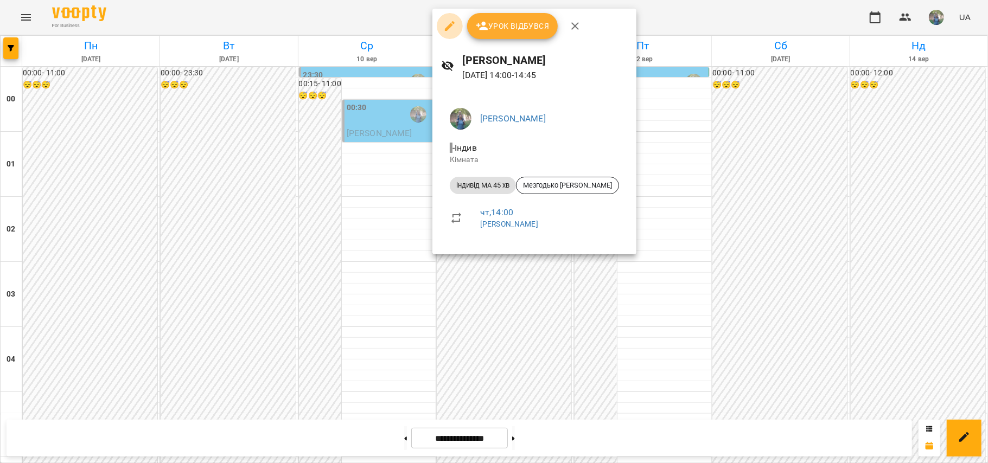
click at [445, 29] on icon "button" at bounding box center [450, 26] width 10 height 10
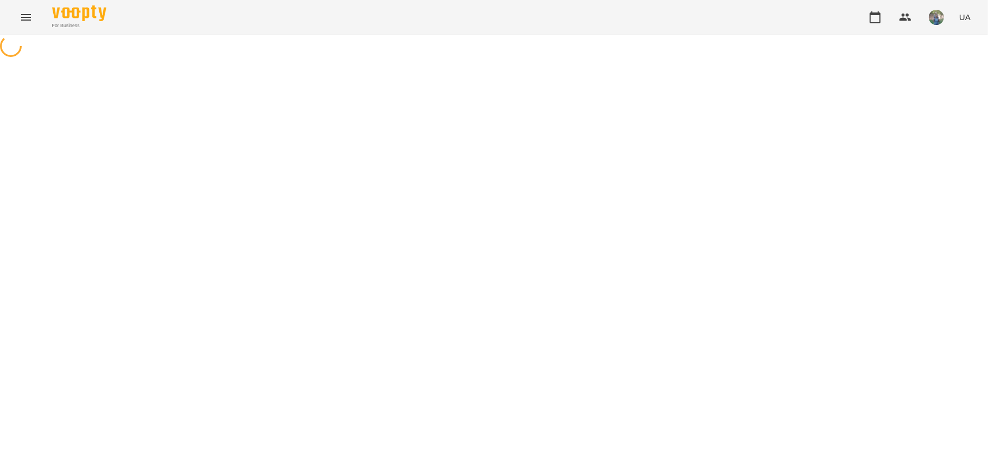
select select "**********"
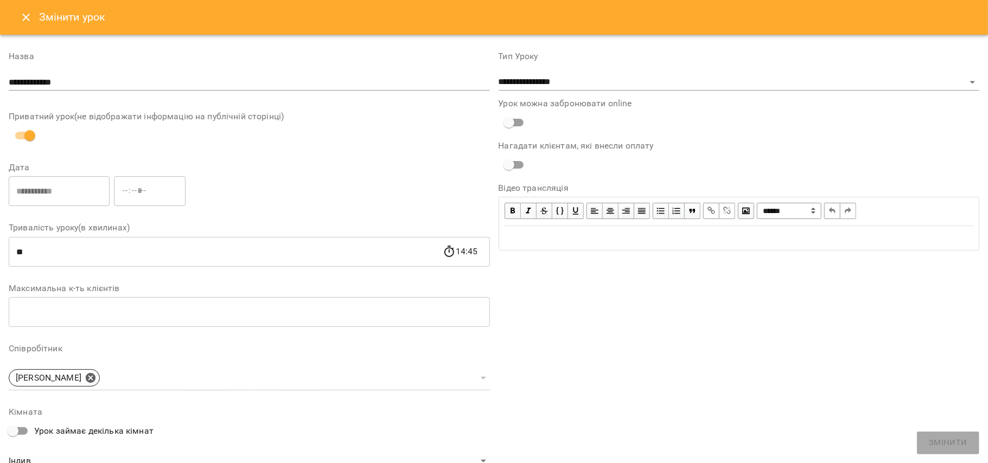
click at [14, 11] on button "Close" at bounding box center [26, 17] width 26 height 26
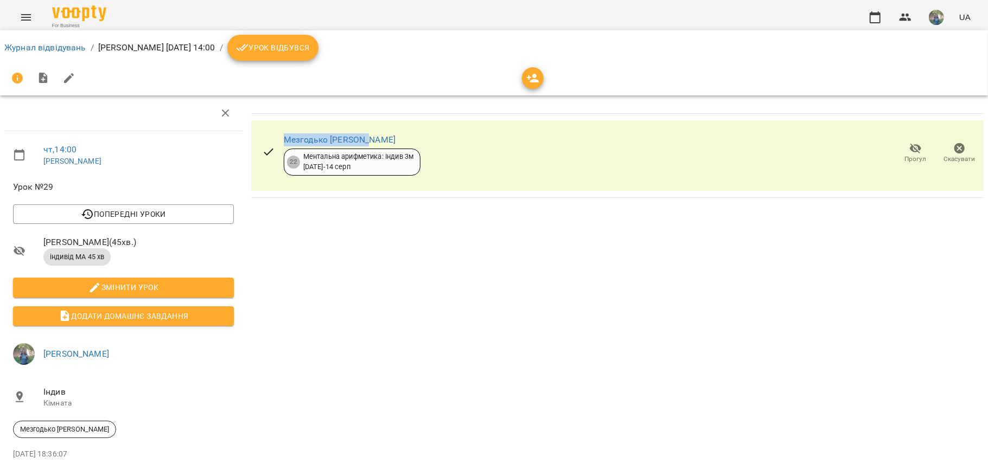
drag, startPoint x: 330, startPoint y: 136, endPoint x: 278, endPoint y: 131, distance: 52.3
click at [278, 131] on div "Мезгодько [PERSON_NAME] 22 Ментальна арифметика: Індив 3м [DATE] - [DATE]" at bounding box center [341, 154] width 176 height 62
click at [66, 49] on link "Журнал відвідувань" at bounding box center [45, 47] width 82 height 10
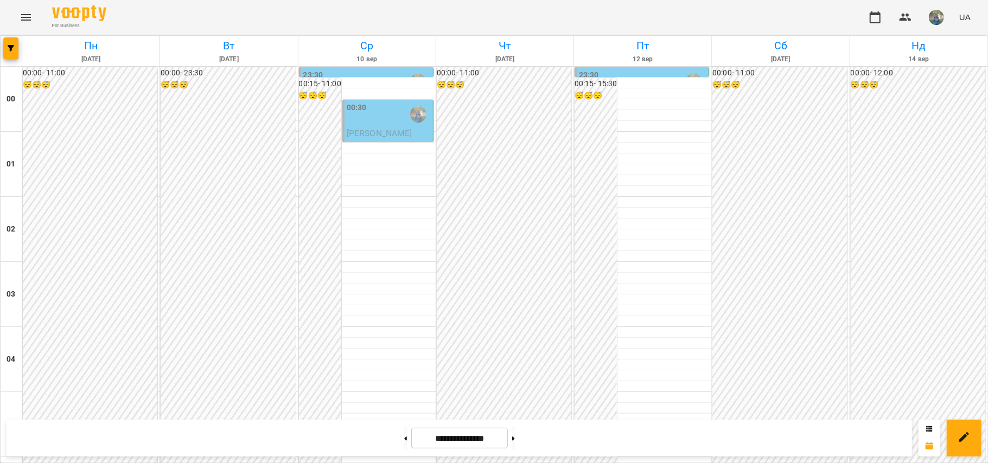
scroll to position [868, 0]
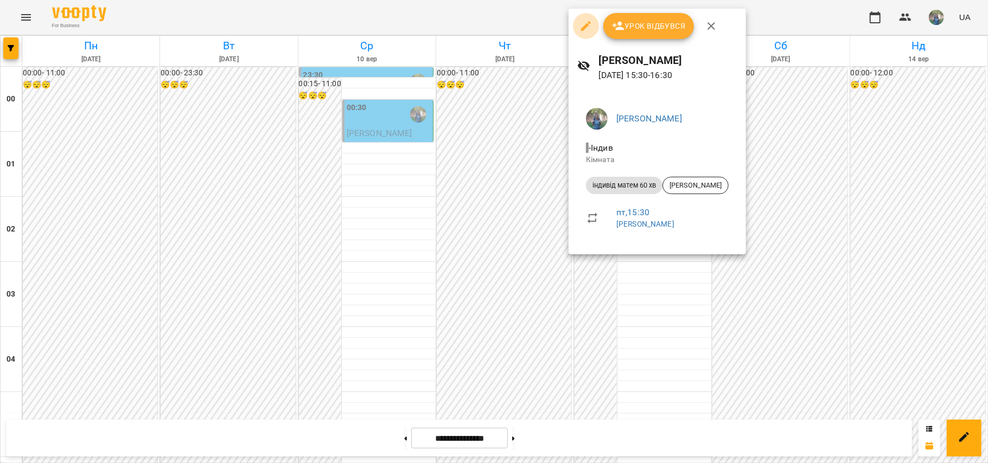
click at [589, 27] on icon "button" at bounding box center [585, 26] width 13 height 13
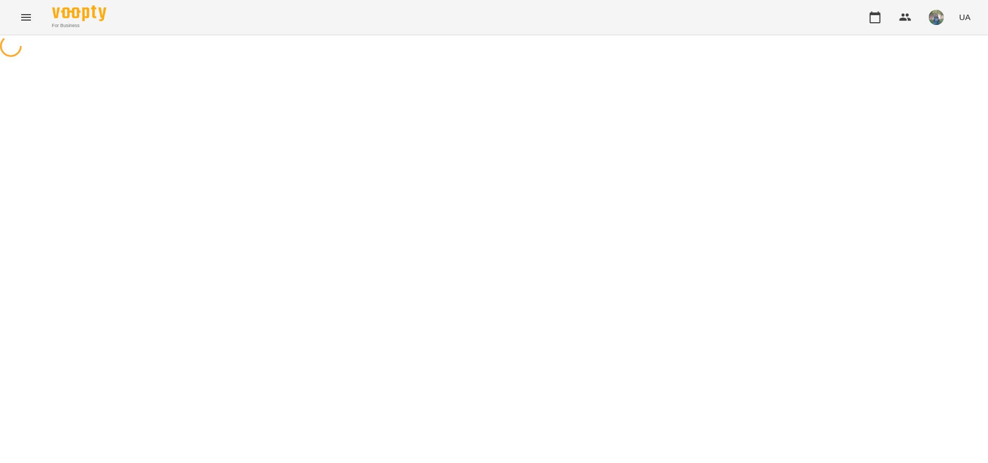
select select "**********"
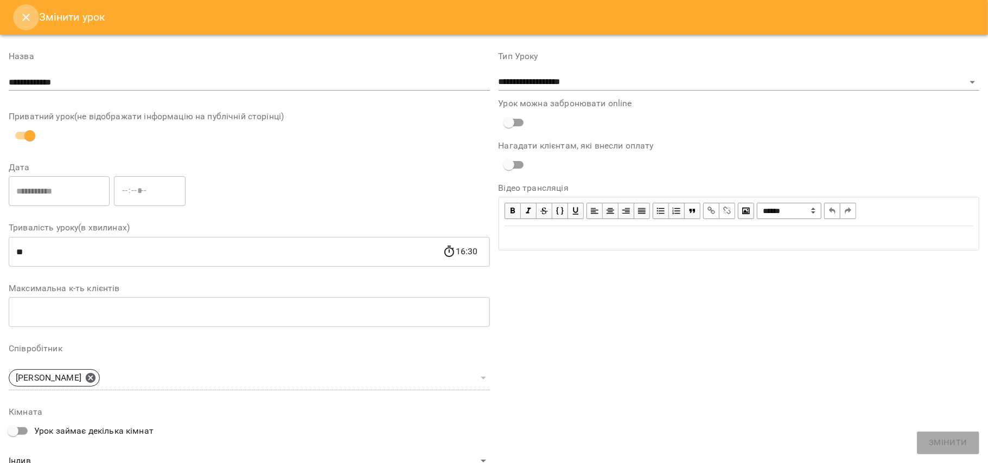
click at [22, 15] on icon "Close" at bounding box center [26, 17] width 13 height 13
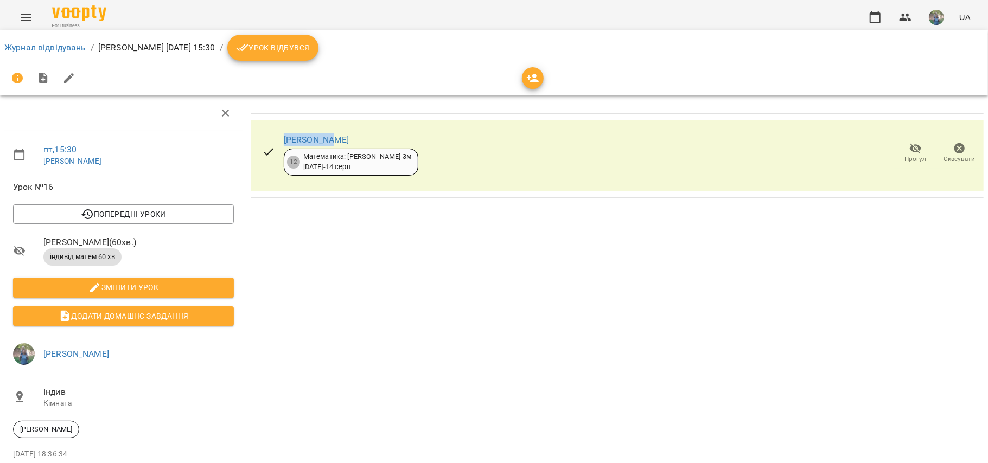
drag, startPoint x: 343, startPoint y: 139, endPoint x: 277, endPoint y: 137, distance: 66.2
click at [277, 137] on div "[PERSON_NAME] 12 Математика: Індив 3м [DATE] - [DATE]" at bounding box center [340, 154] width 174 height 62
click at [21, 50] on link "Журнал відвідувань" at bounding box center [45, 47] width 82 height 10
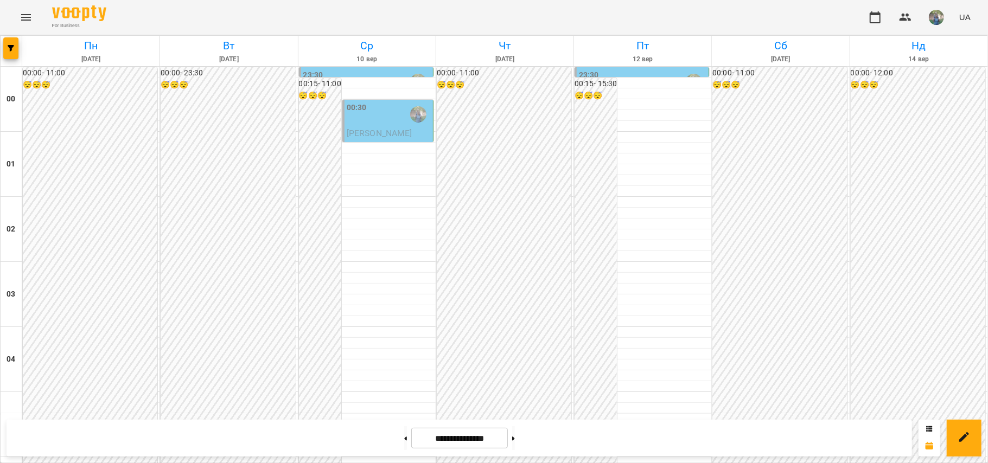
scroll to position [997, 0]
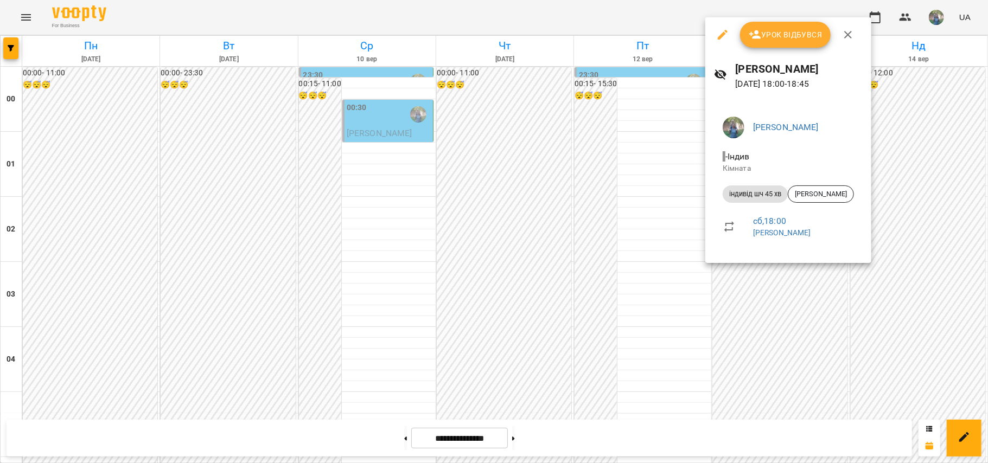
click at [717, 35] on icon "button" at bounding box center [722, 34] width 13 height 13
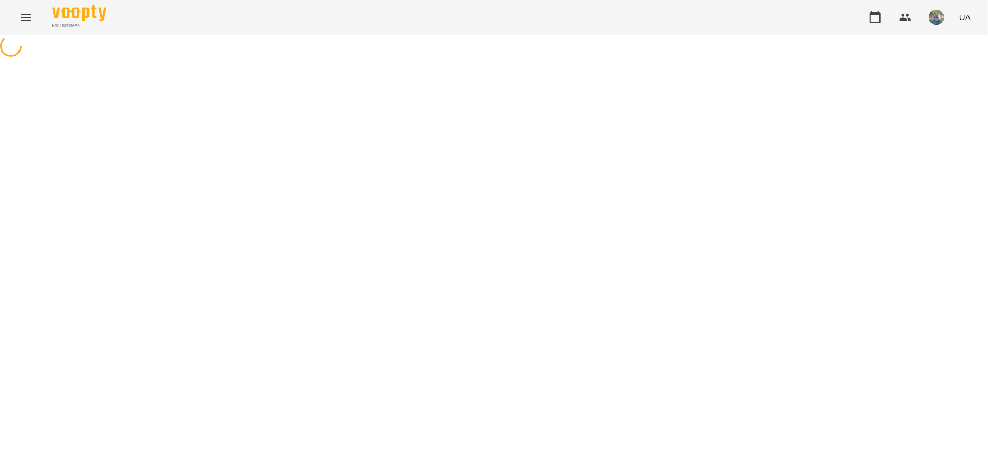
select select "**********"
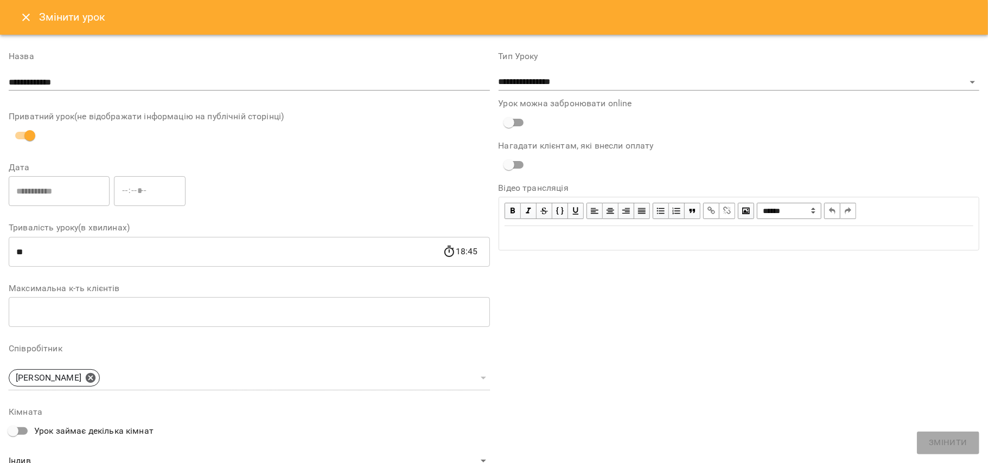
click at [23, 17] on icon "Close" at bounding box center [26, 17] width 13 height 13
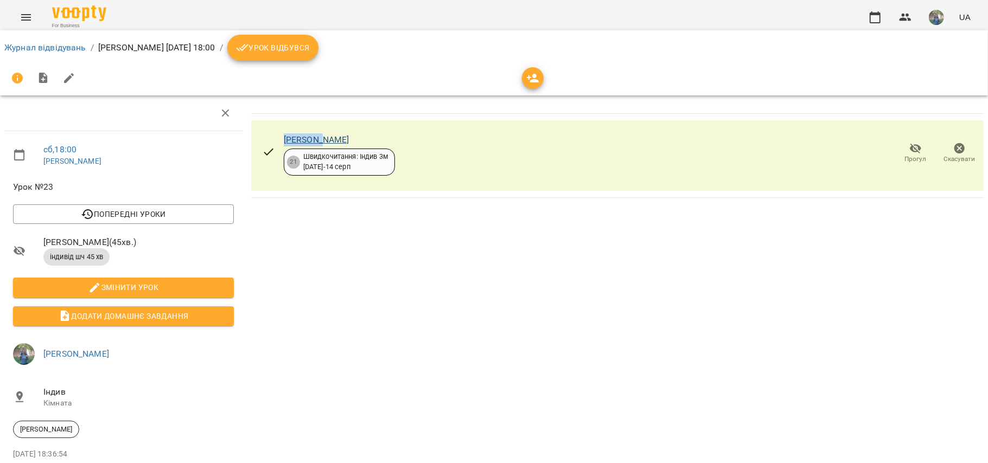
drag, startPoint x: 323, startPoint y: 140, endPoint x: 281, endPoint y: 137, distance: 42.4
click at [284, 137] on div "[PERSON_NAME]" at bounding box center [339, 139] width 111 height 13
click at [62, 46] on link "Журнал відвідувань" at bounding box center [45, 47] width 82 height 10
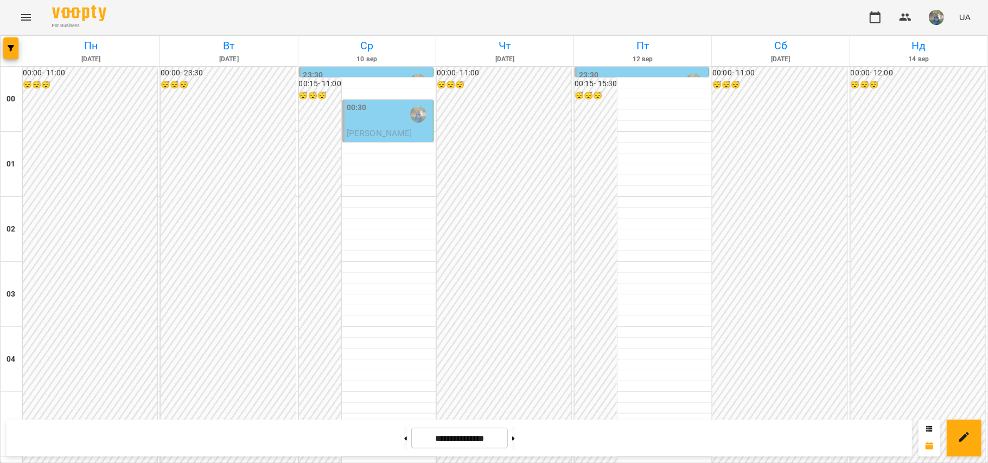
click at [372, 133] on span "[PERSON_NAME]" at bounding box center [380, 133] width 66 height 10
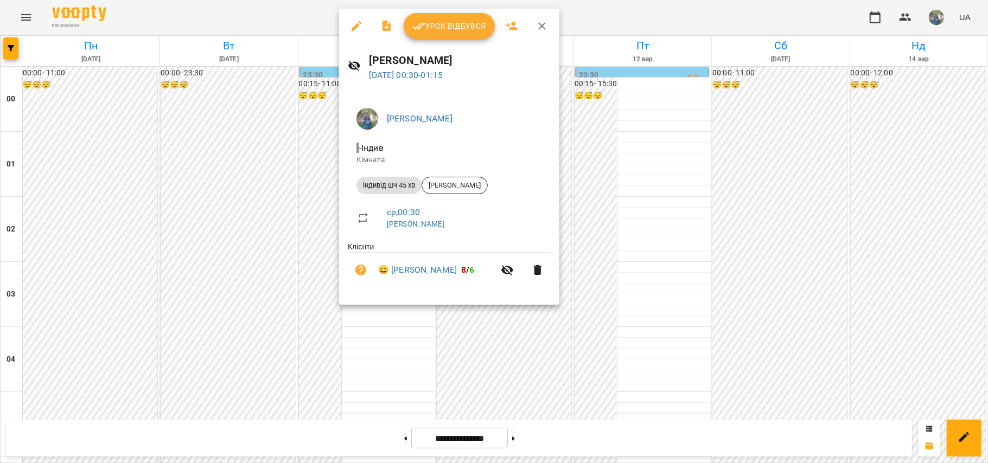
click at [616, 170] on div at bounding box center [494, 231] width 988 height 463
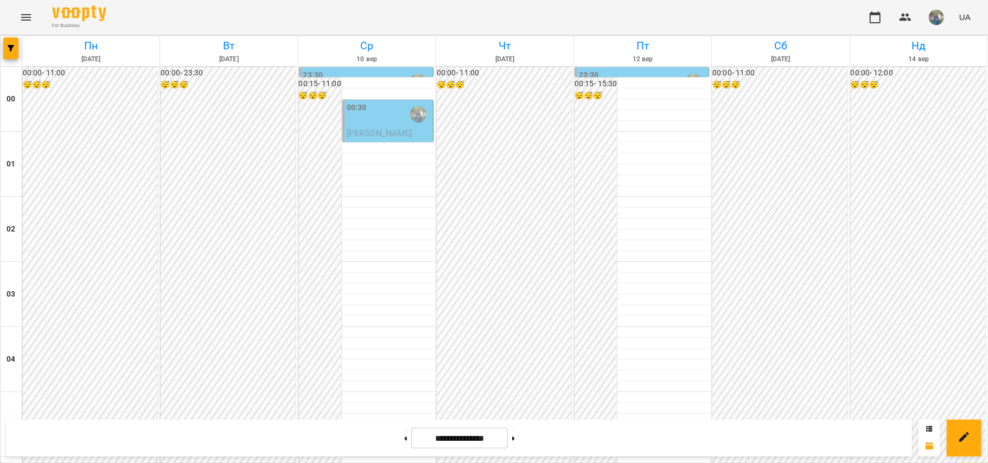
scroll to position [217, 0]
click at [404, 437] on button at bounding box center [405, 438] width 3 height 24
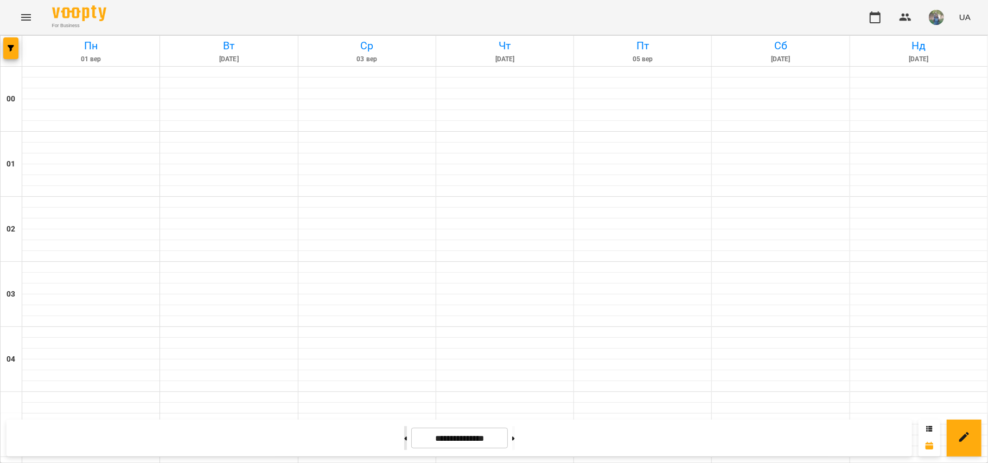
click at [404, 437] on button at bounding box center [405, 438] width 3 height 24
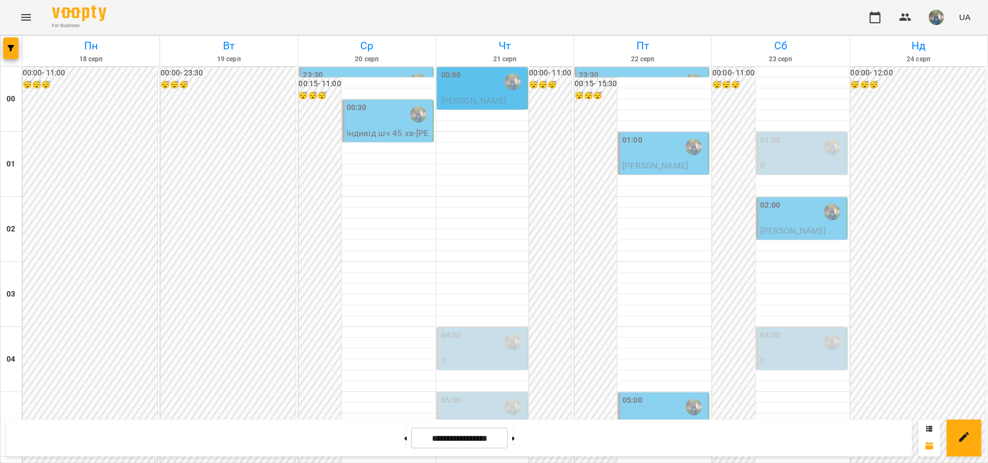
scroll to position [0, 0]
click at [515, 439] on button at bounding box center [513, 438] width 3 height 24
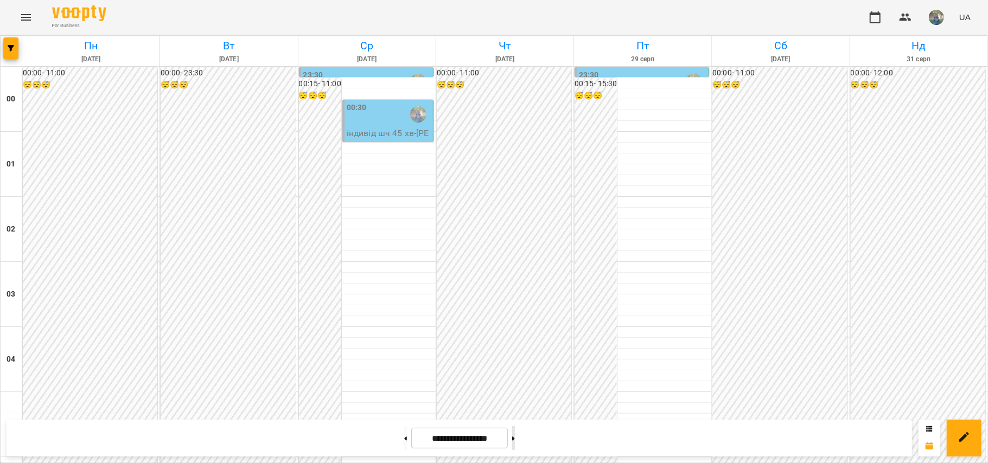
click at [515, 441] on button at bounding box center [513, 438] width 3 height 24
click at [379, 118] on div "00:30" at bounding box center [389, 114] width 84 height 25
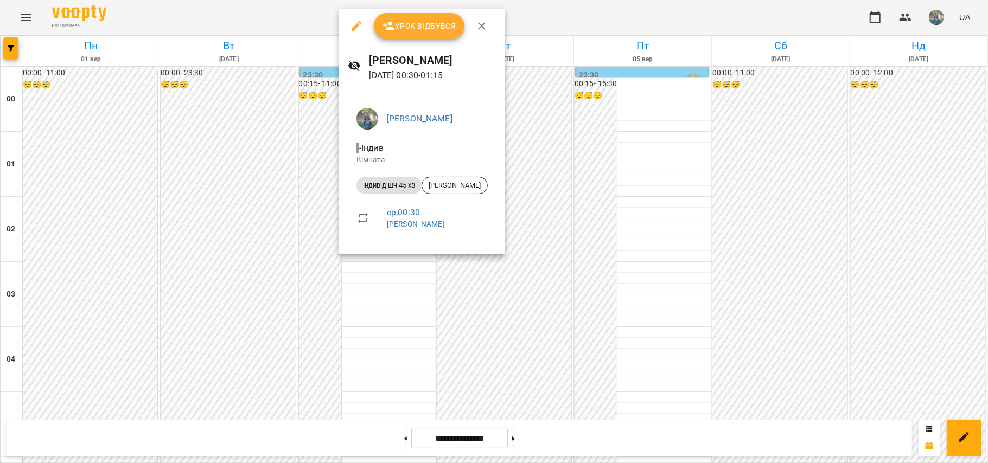
click at [404, 320] on div at bounding box center [494, 231] width 988 height 463
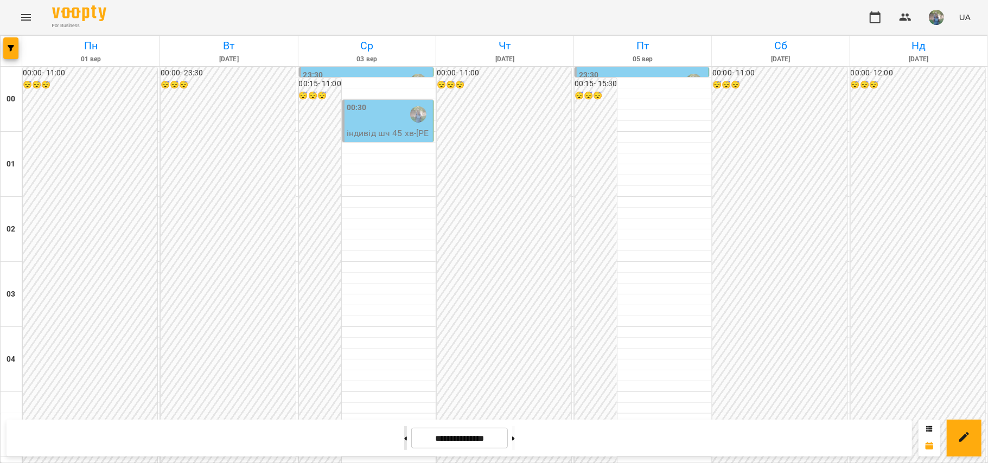
click at [404, 439] on icon at bounding box center [405, 439] width 3 height 4
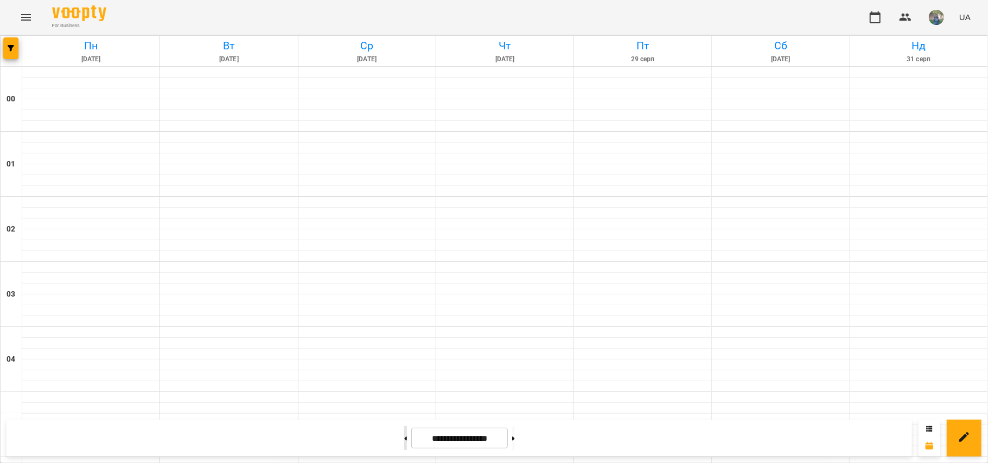
click at [404, 439] on icon at bounding box center [405, 439] width 3 height 4
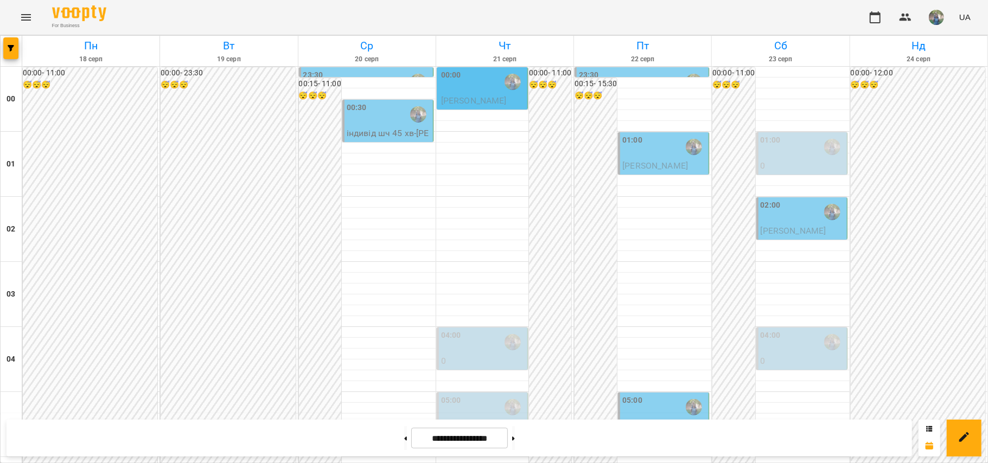
click at [379, 122] on div "00:30" at bounding box center [389, 114] width 84 height 25
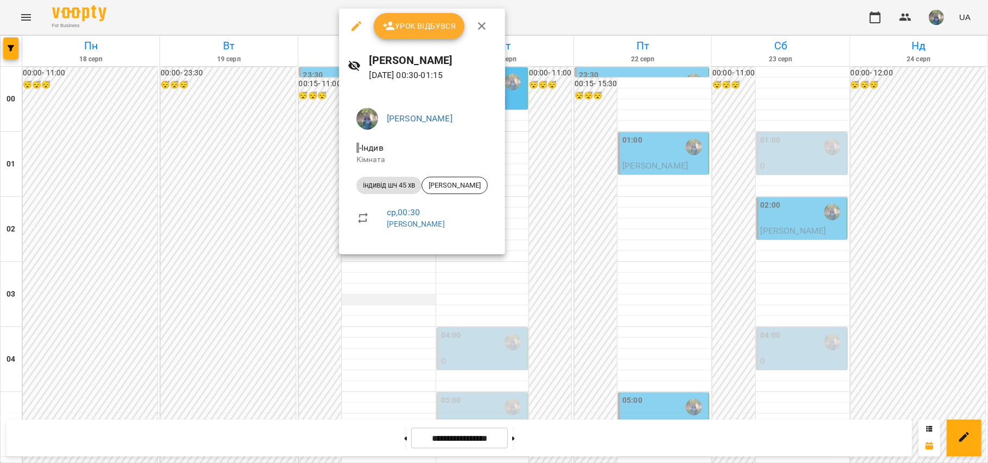
click at [380, 274] on div at bounding box center [494, 231] width 988 height 463
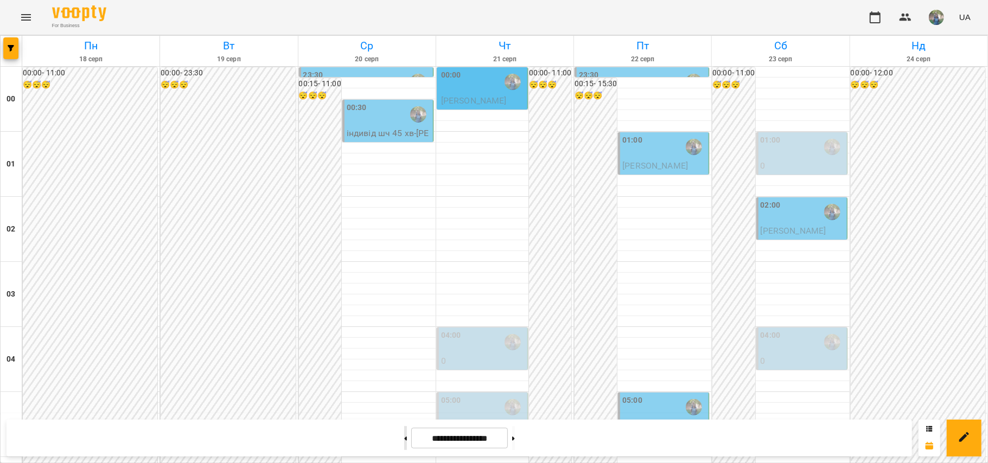
click at [404, 438] on button at bounding box center [405, 438] width 3 height 24
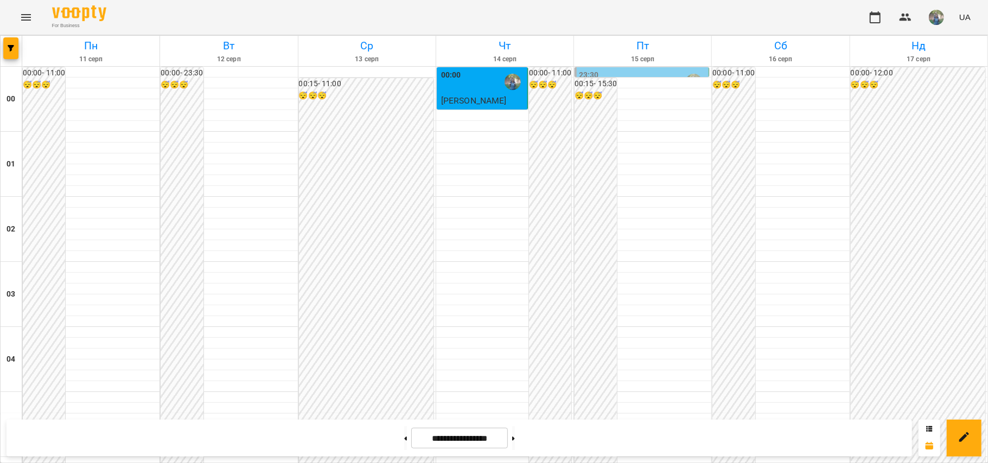
scroll to position [1012, 0]
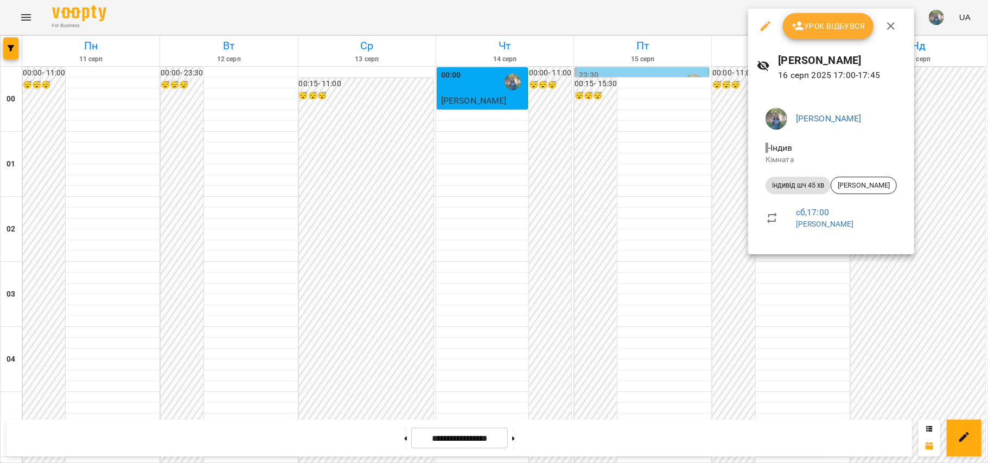
click at [632, 218] on div at bounding box center [494, 231] width 988 height 463
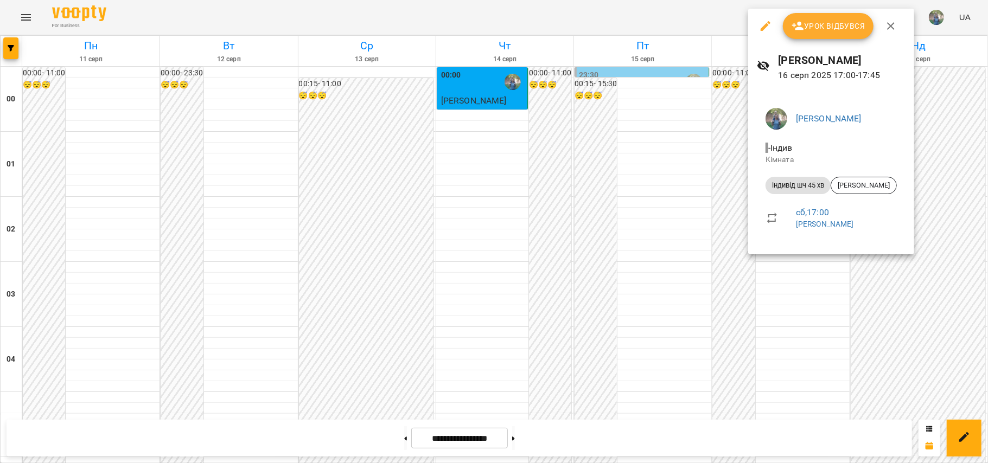
click at [685, 159] on div at bounding box center [494, 231] width 988 height 463
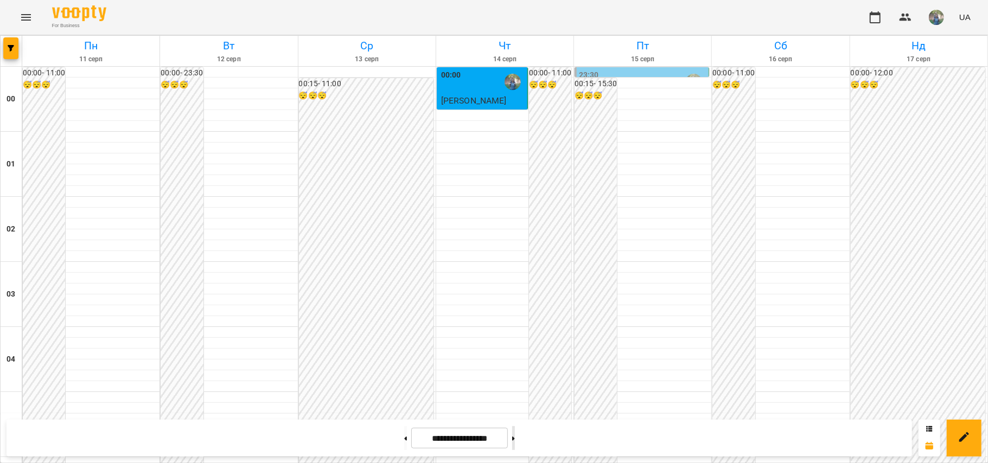
click at [515, 439] on button at bounding box center [513, 438] width 3 height 24
type input "**********"
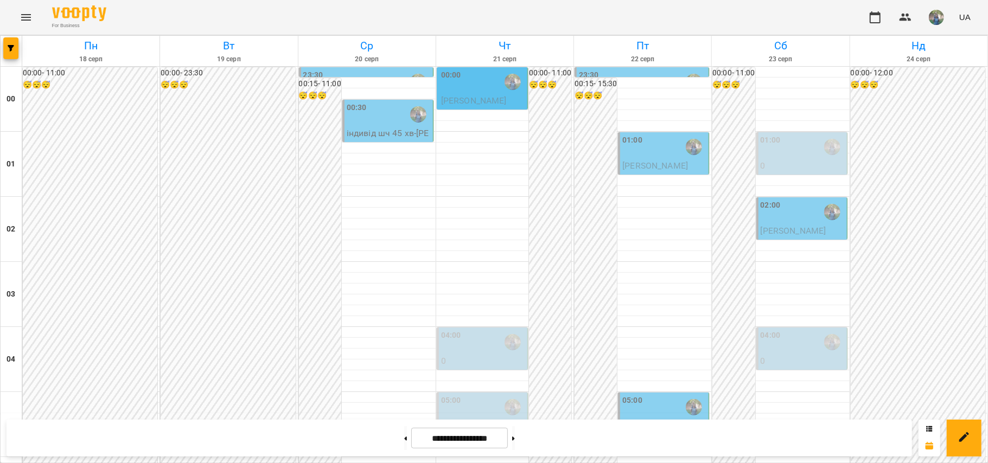
scroll to position [0, 0]
click at [373, 129] on p "індивід шч 45 хв - [PERSON_NAME]" at bounding box center [389, 139] width 84 height 25
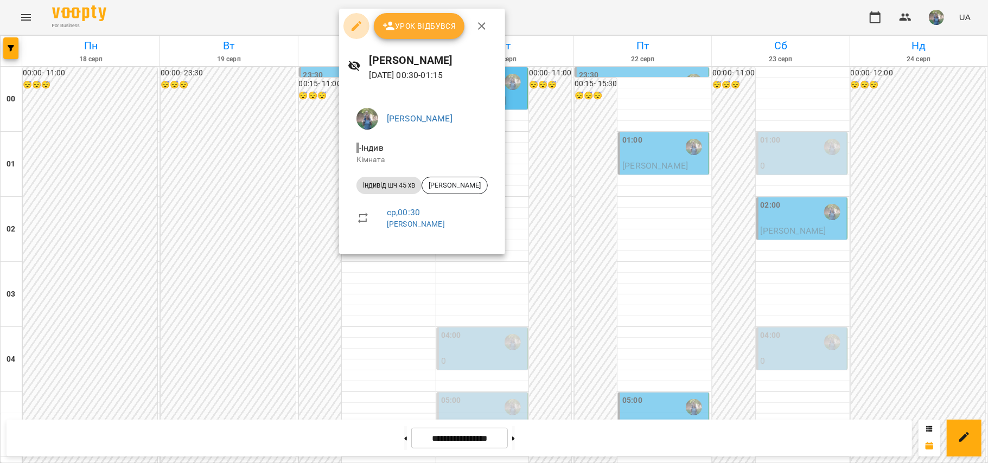
click at [353, 29] on icon "button" at bounding box center [357, 26] width 10 height 10
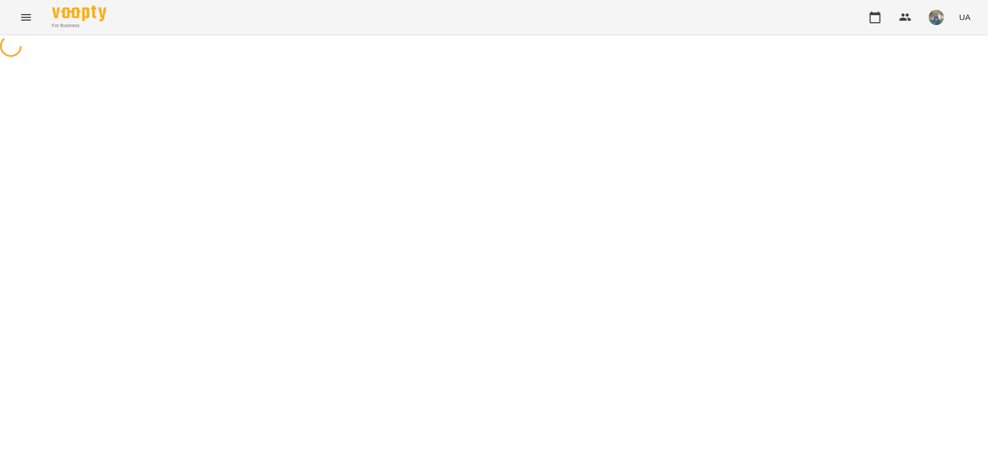
select select "**********"
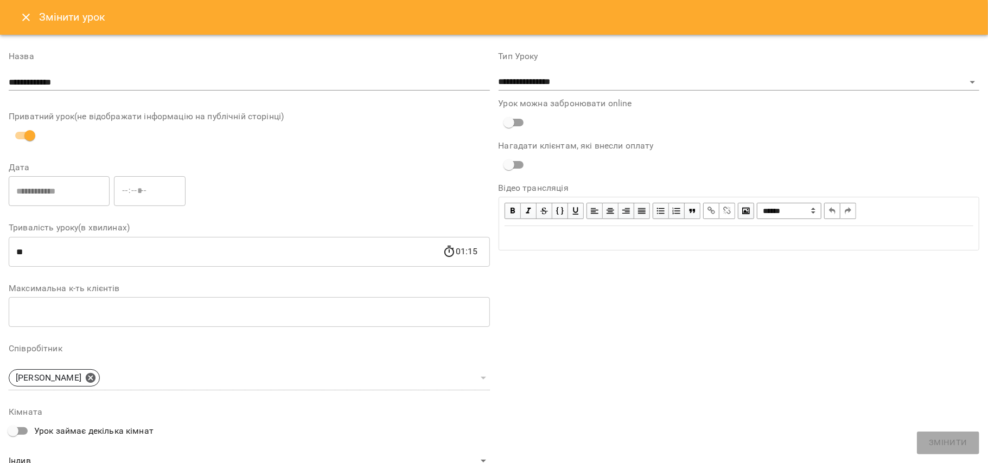
click at [33, 20] on button "Close" at bounding box center [26, 17] width 26 height 26
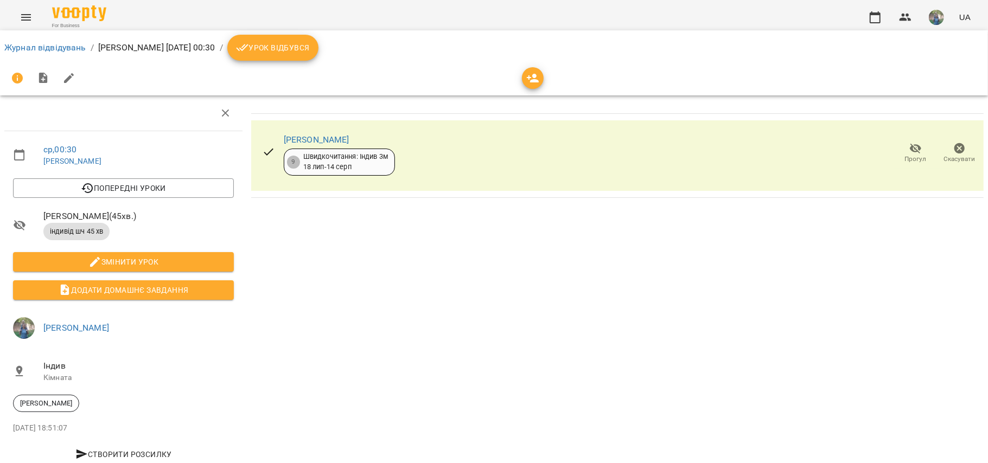
click at [49, 41] on li "Журнал відвідувань" at bounding box center [45, 47] width 82 height 13
click at [49, 44] on link "Журнал відвідувань" at bounding box center [45, 47] width 82 height 10
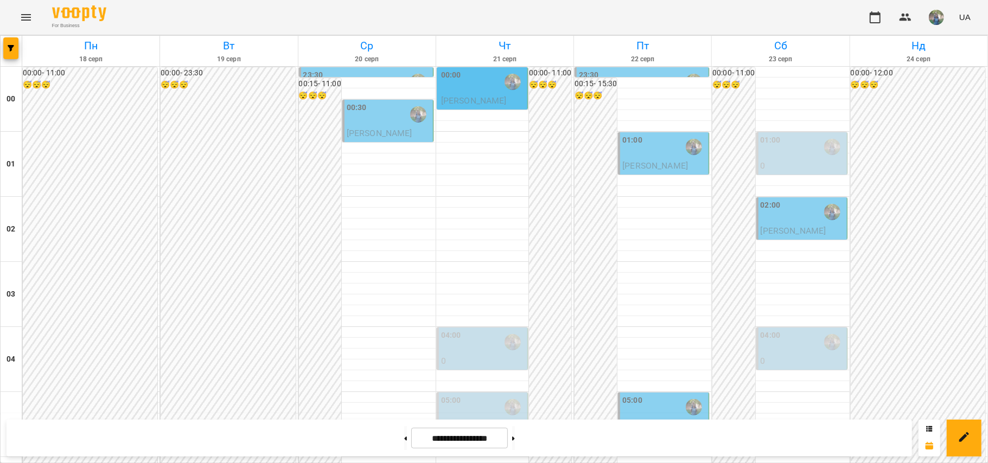
click at [380, 116] on div "00:30" at bounding box center [389, 114] width 84 height 25
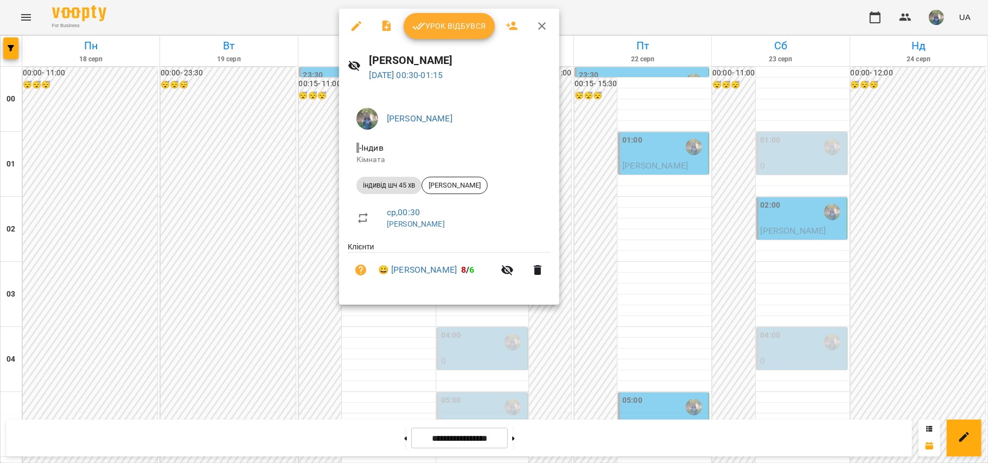
click at [784, 289] on div at bounding box center [494, 231] width 988 height 463
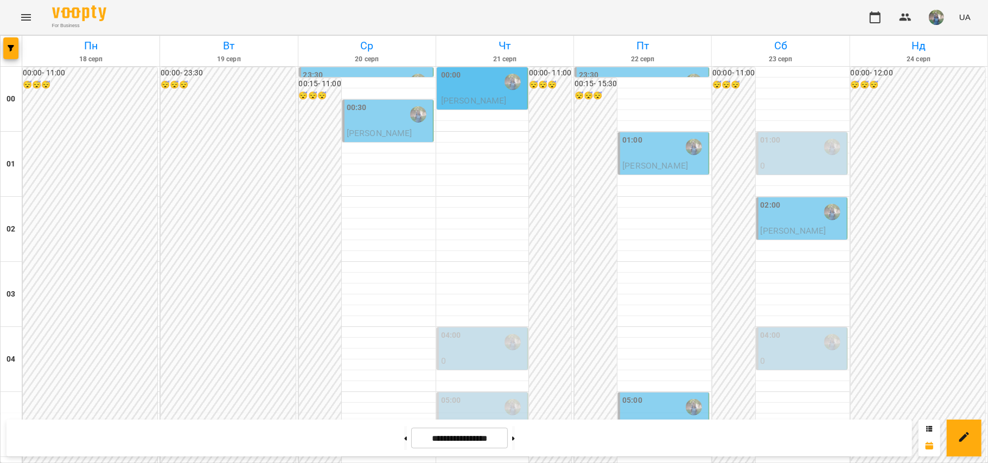
scroll to position [144, 0]
click at [467, 420] on p "0" at bounding box center [483, 426] width 84 height 13
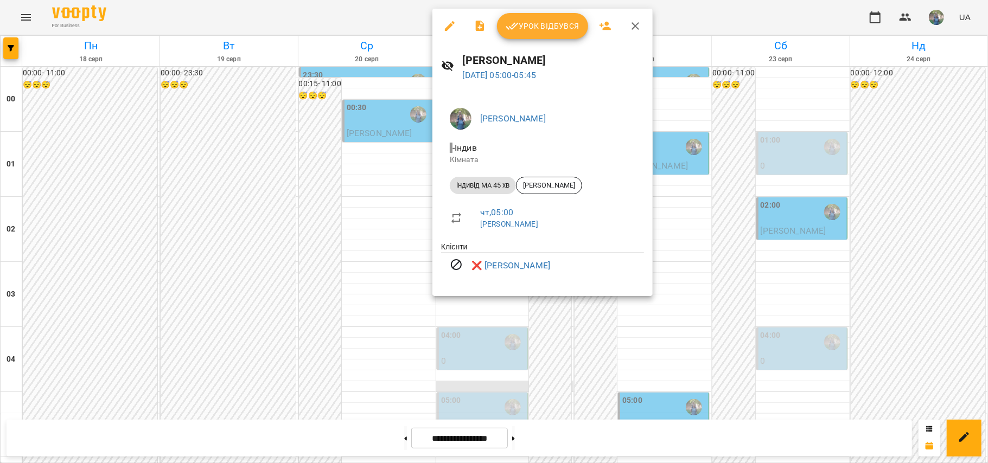
click at [408, 297] on div at bounding box center [494, 231] width 988 height 463
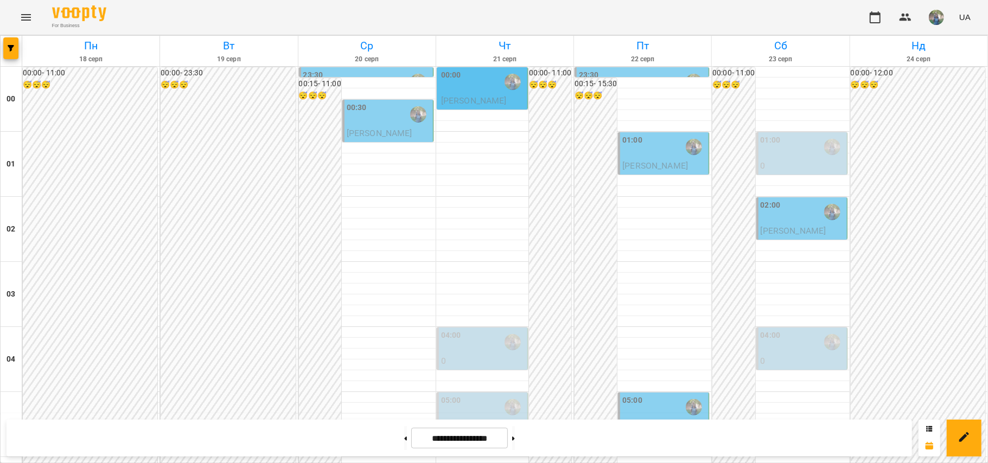
click at [474, 355] on p "0" at bounding box center [483, 361] width 84 height 13
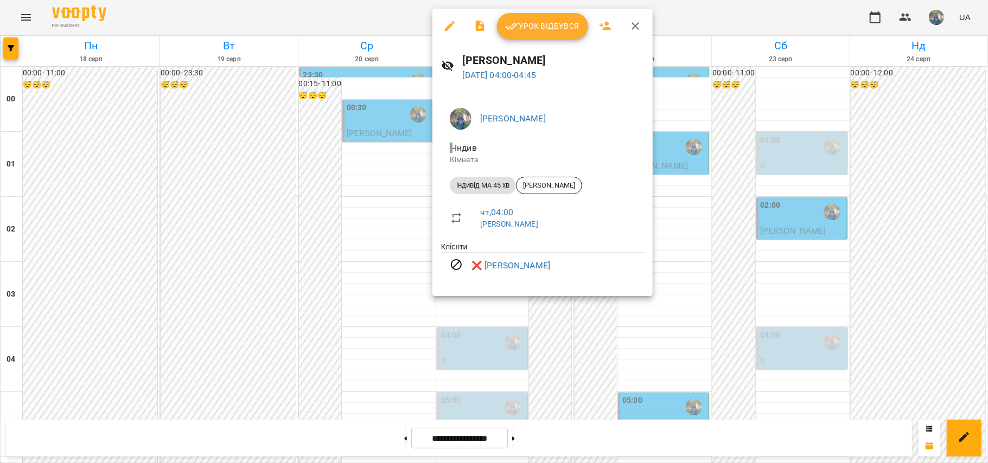
click at [417, 228] on div at bounding box center [494, 231] width 988 height 463
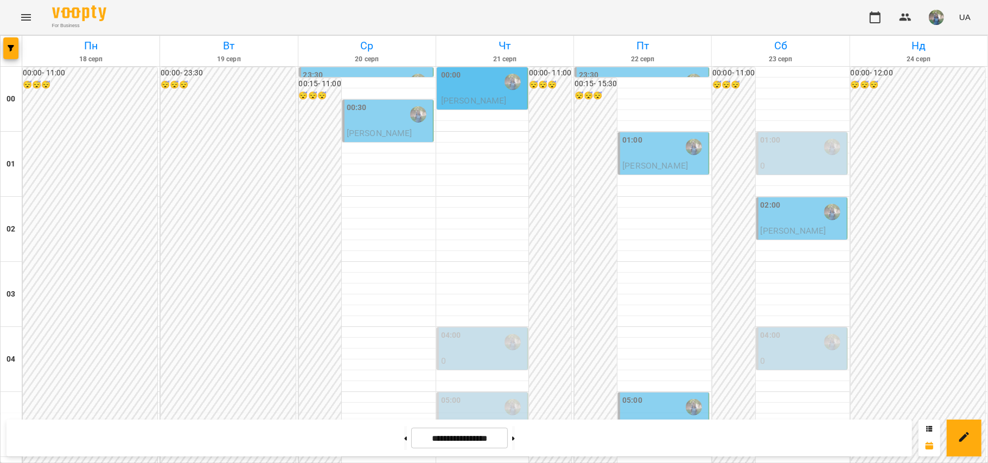
scroll to position [72, 0]
click at [761, 355] on p "0" at bounding box center [803, 361] width 84 height 13
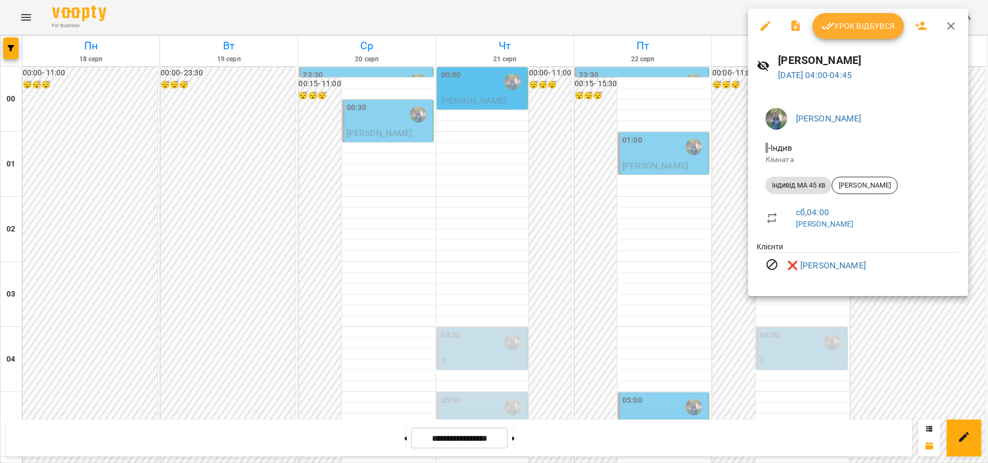
click at [649, 203] on div at bounding box center [494, 231] width 988 height 463
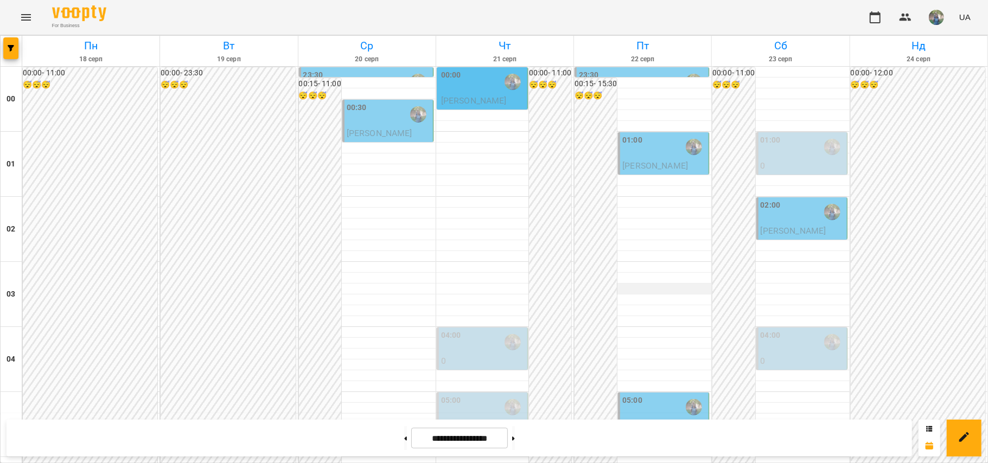
scroll to position [0, 0]
click at [761, 157] on div "01:00" at bounding box center [771, 147] width 20 height 25
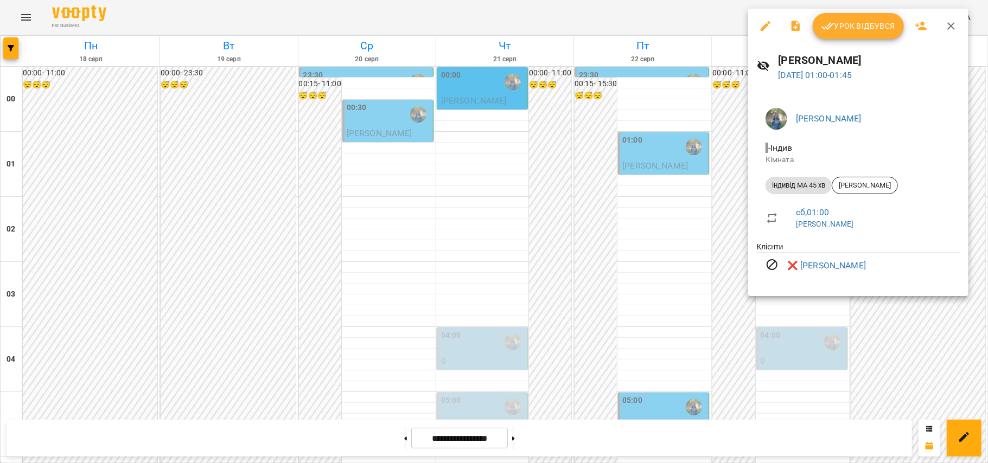
click at [660, 239] on div at bounding box center [494, 231] width 988 height 463
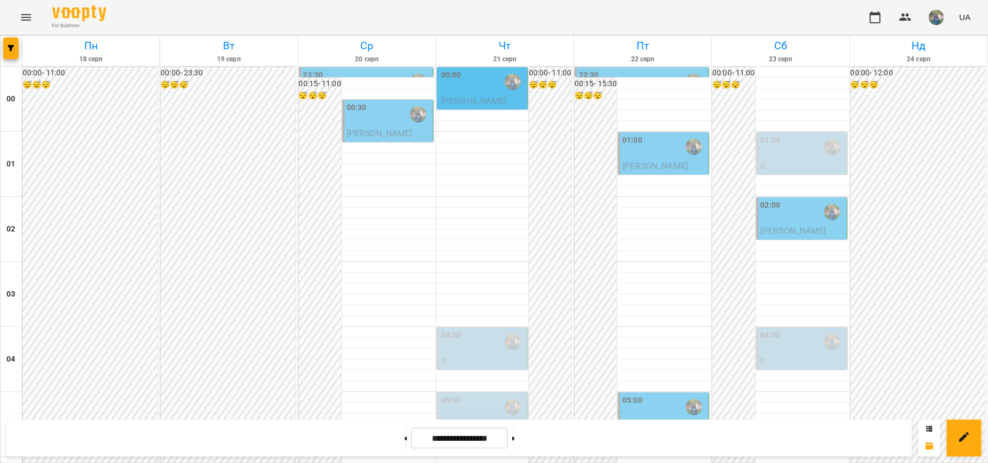
click at [396, 133] on span "[PERSON_NAME]" at bounding box center [380, 133] width 66 height 10
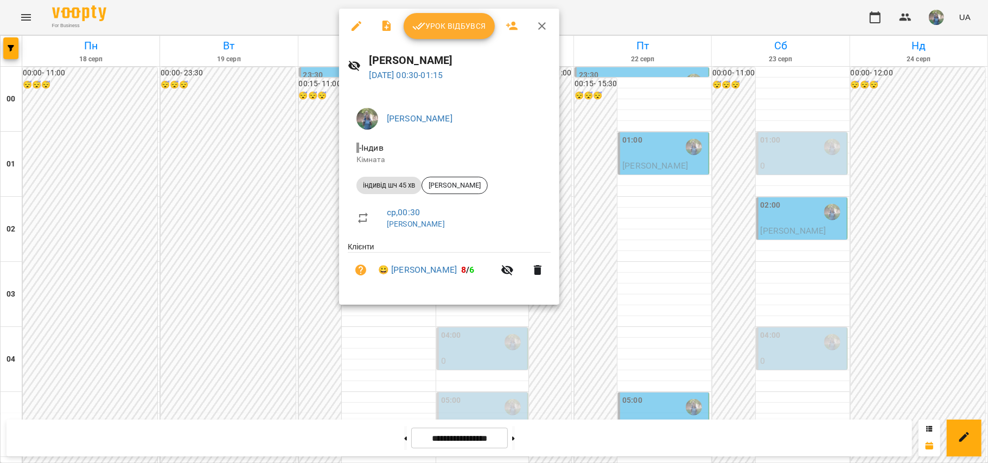
click at [660, 270] on div at bounding box center [494, 231] width 988 height 463
